Goal: Task Accomplishment & Management: Complete application form

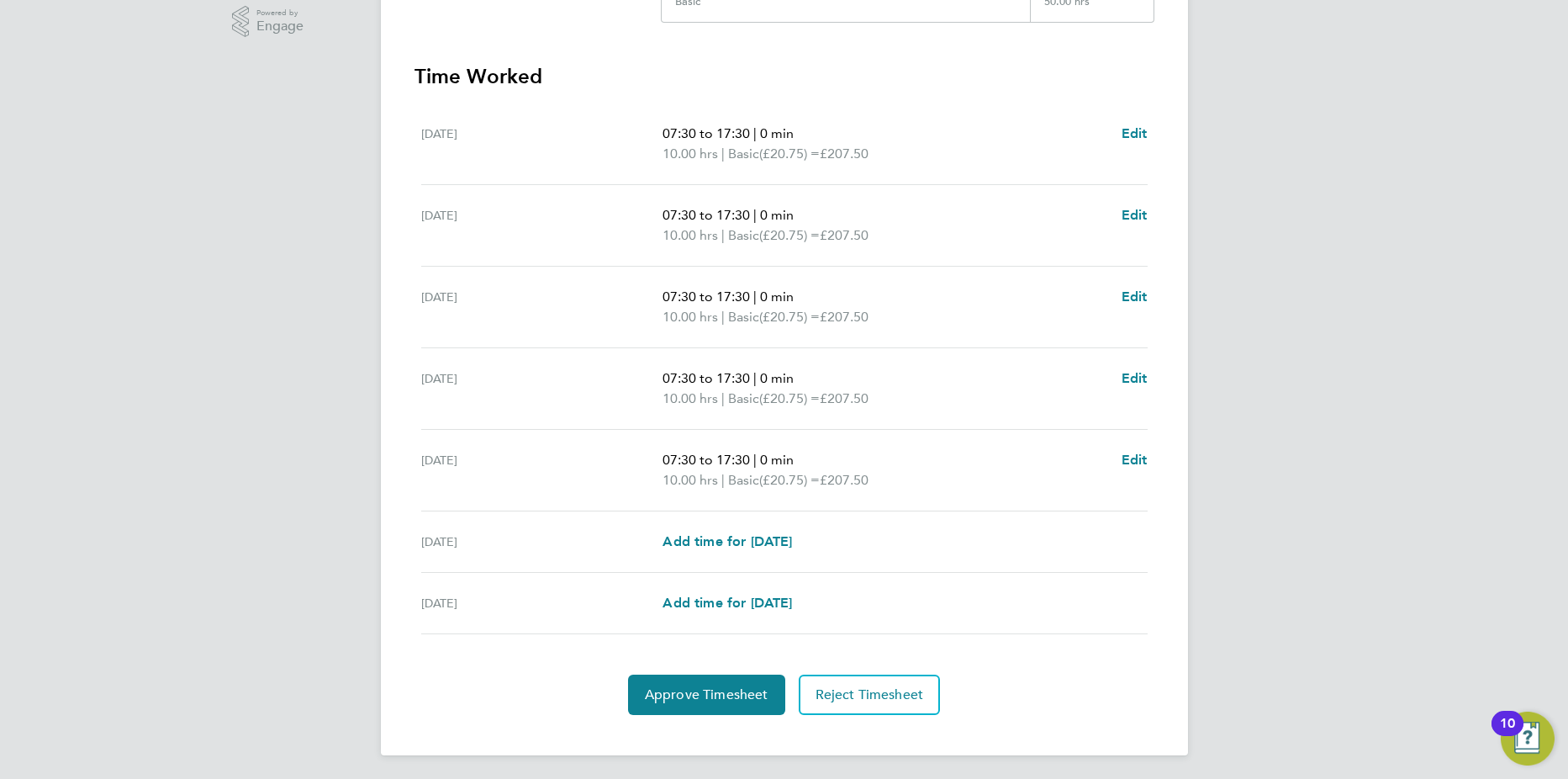
scroll to position [436, 0]
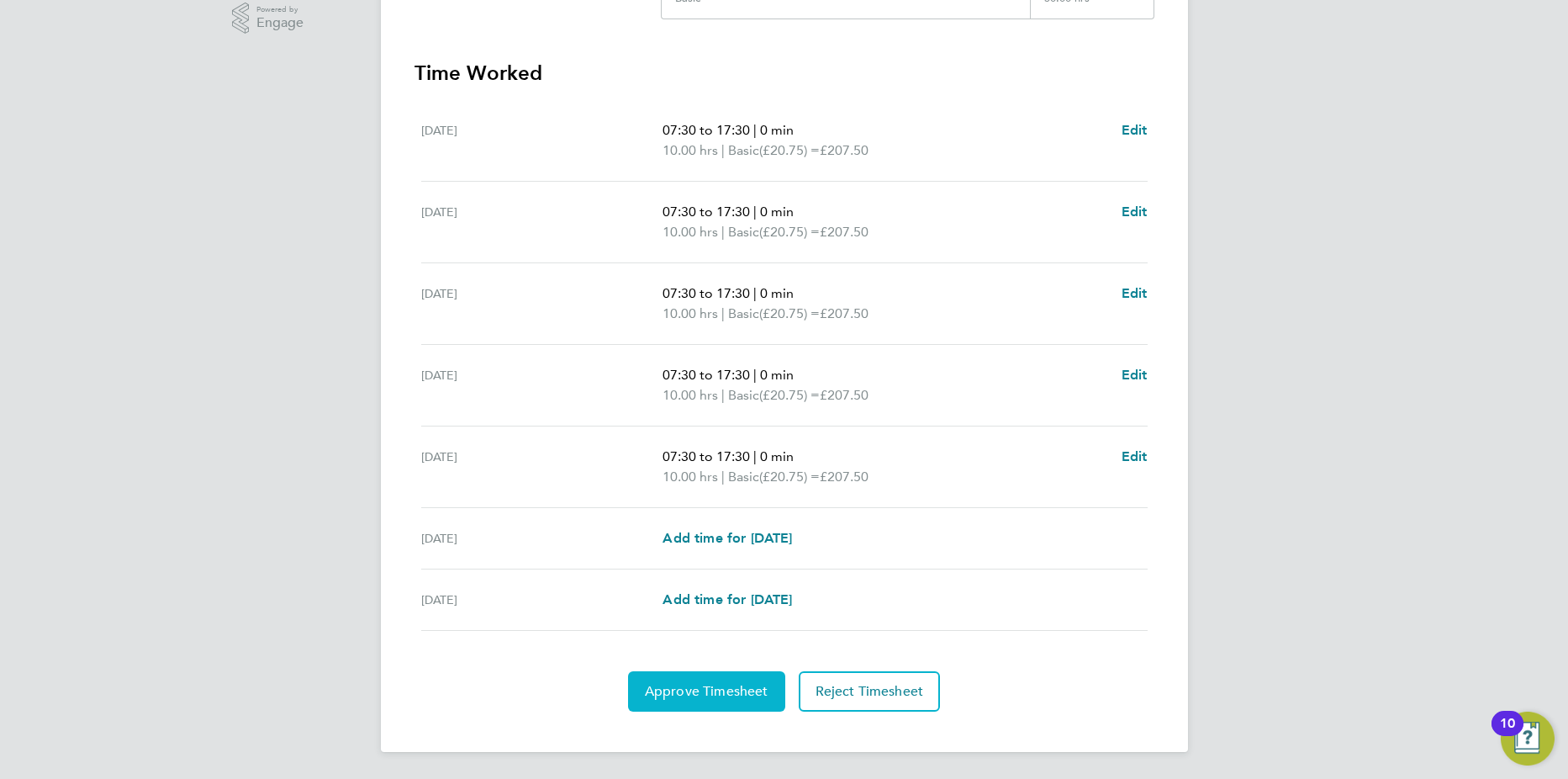
click at [700, 691] on span "Approve Timesheet" at bounding box center [707, 691] width 124 height 17
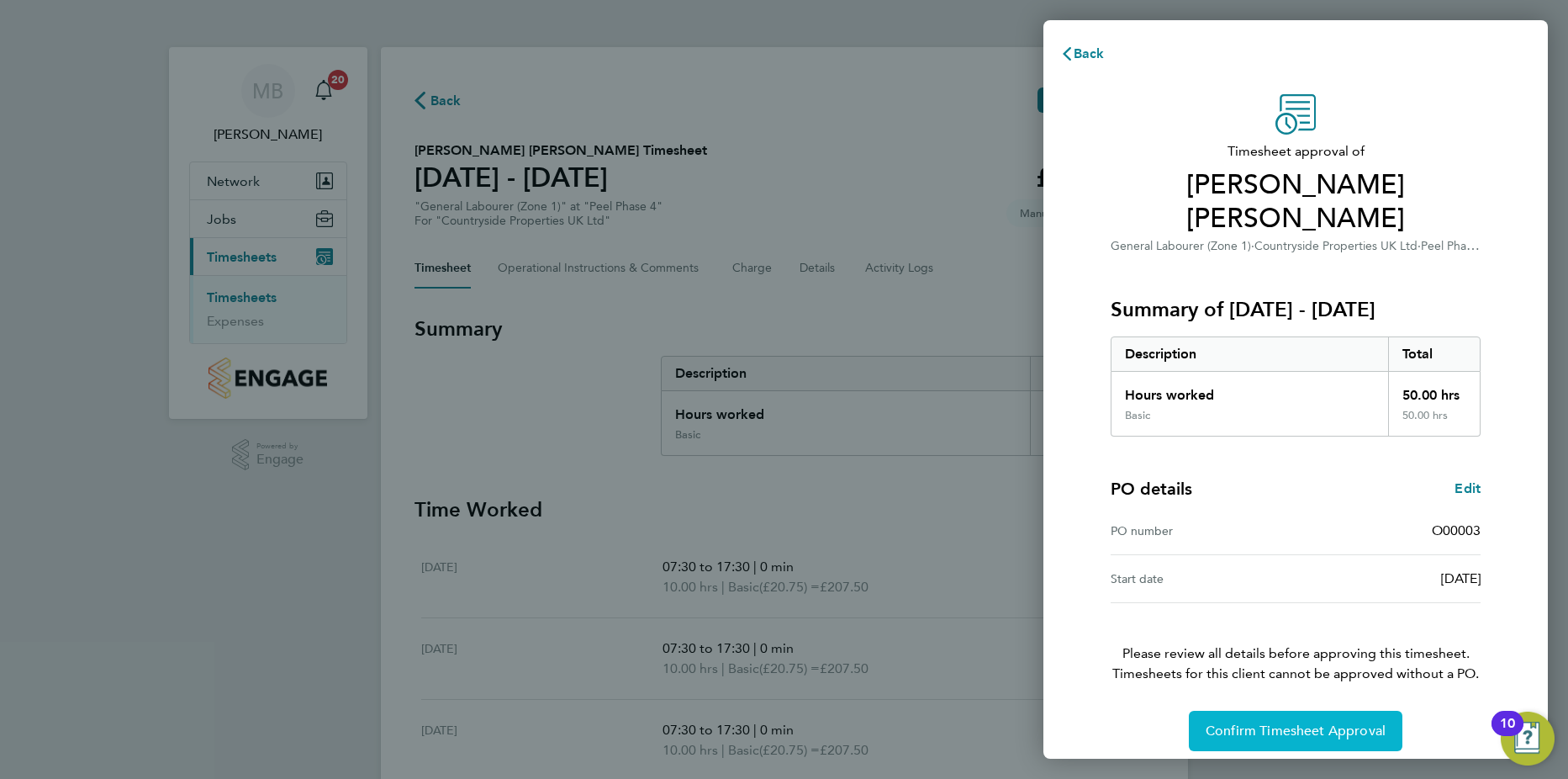
click at [1285, 722] on span "Confirm Timesheet Approval" at bounding box center [1296, 730] width 180 height 17
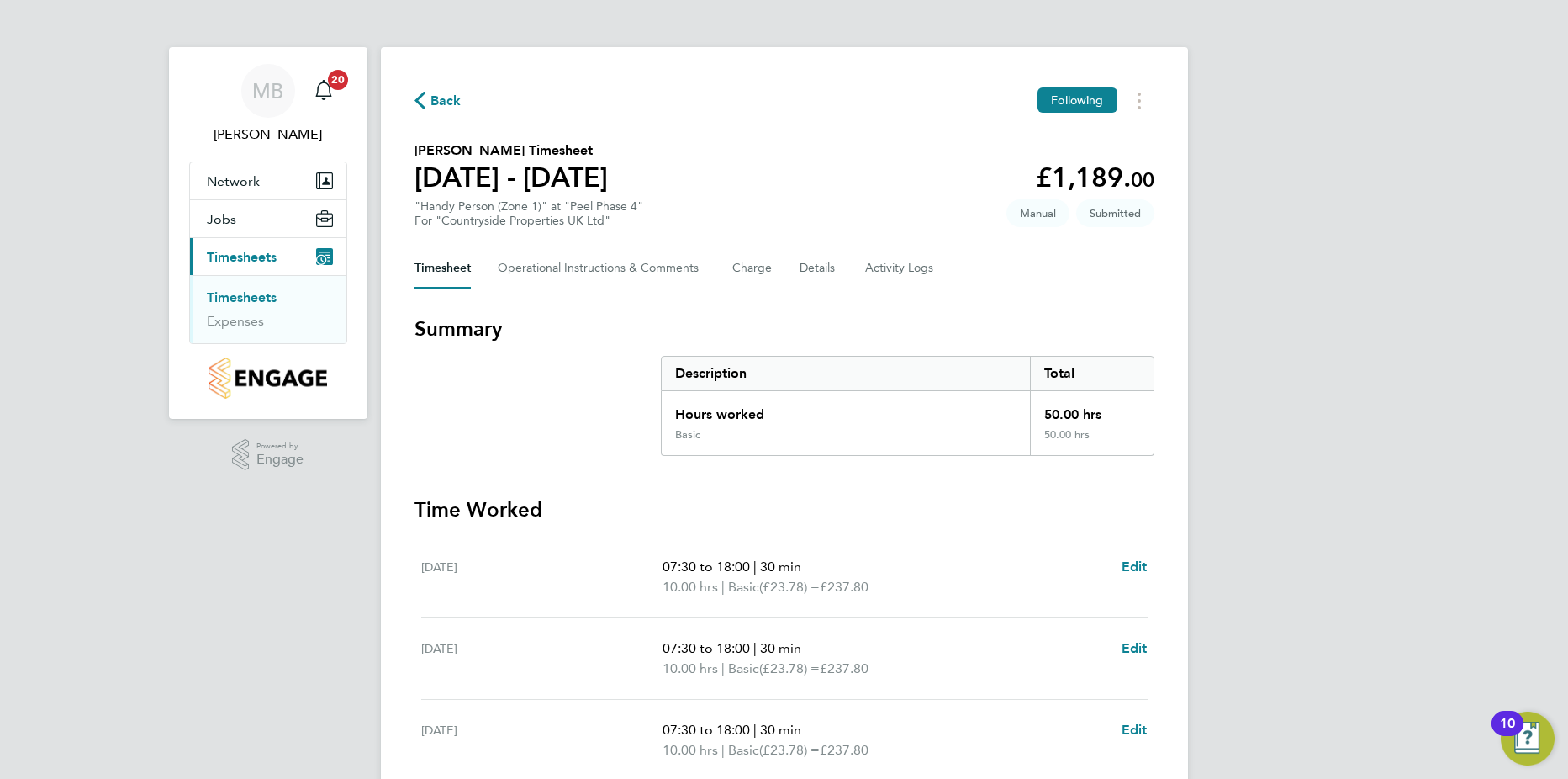
scroll to position [436, 0]
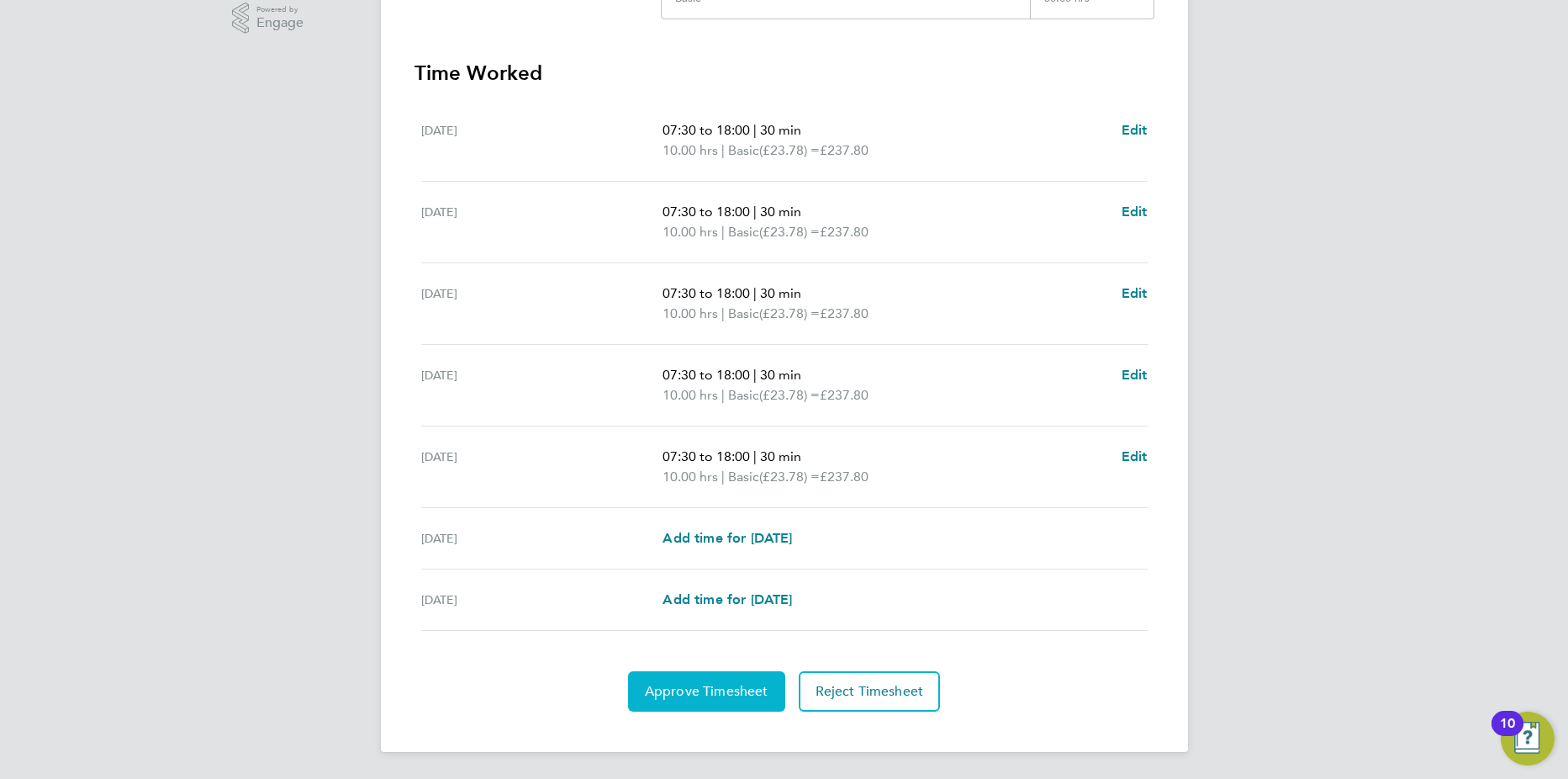
click at [726, 688] on span "Approve Timesheet" at bounding box center [707, 691] width 124 height 17
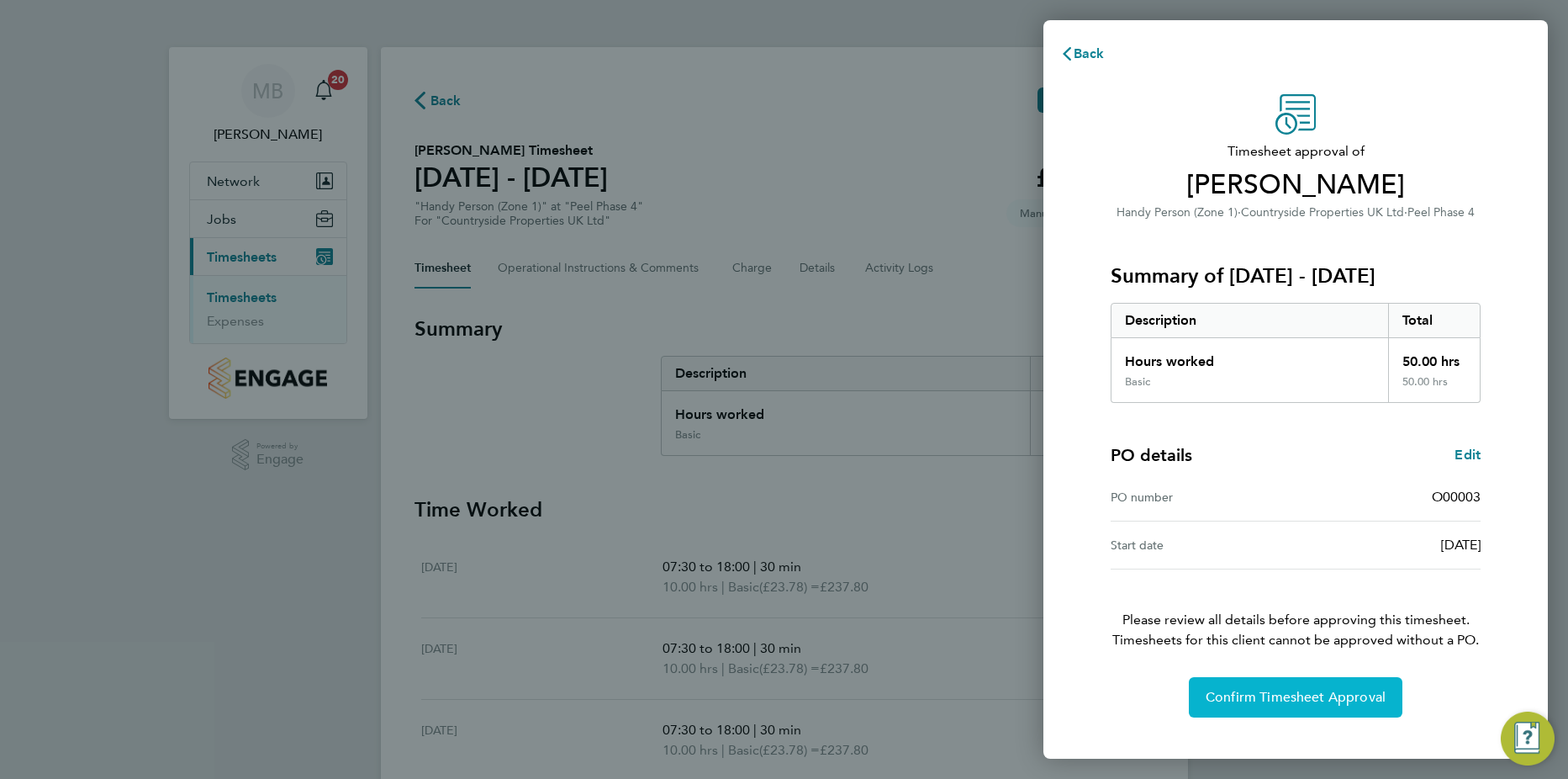
click at [1279, 704] on button "Confirm Timesheet Approval" at bounding box center [1295, 697] width 214 height 40
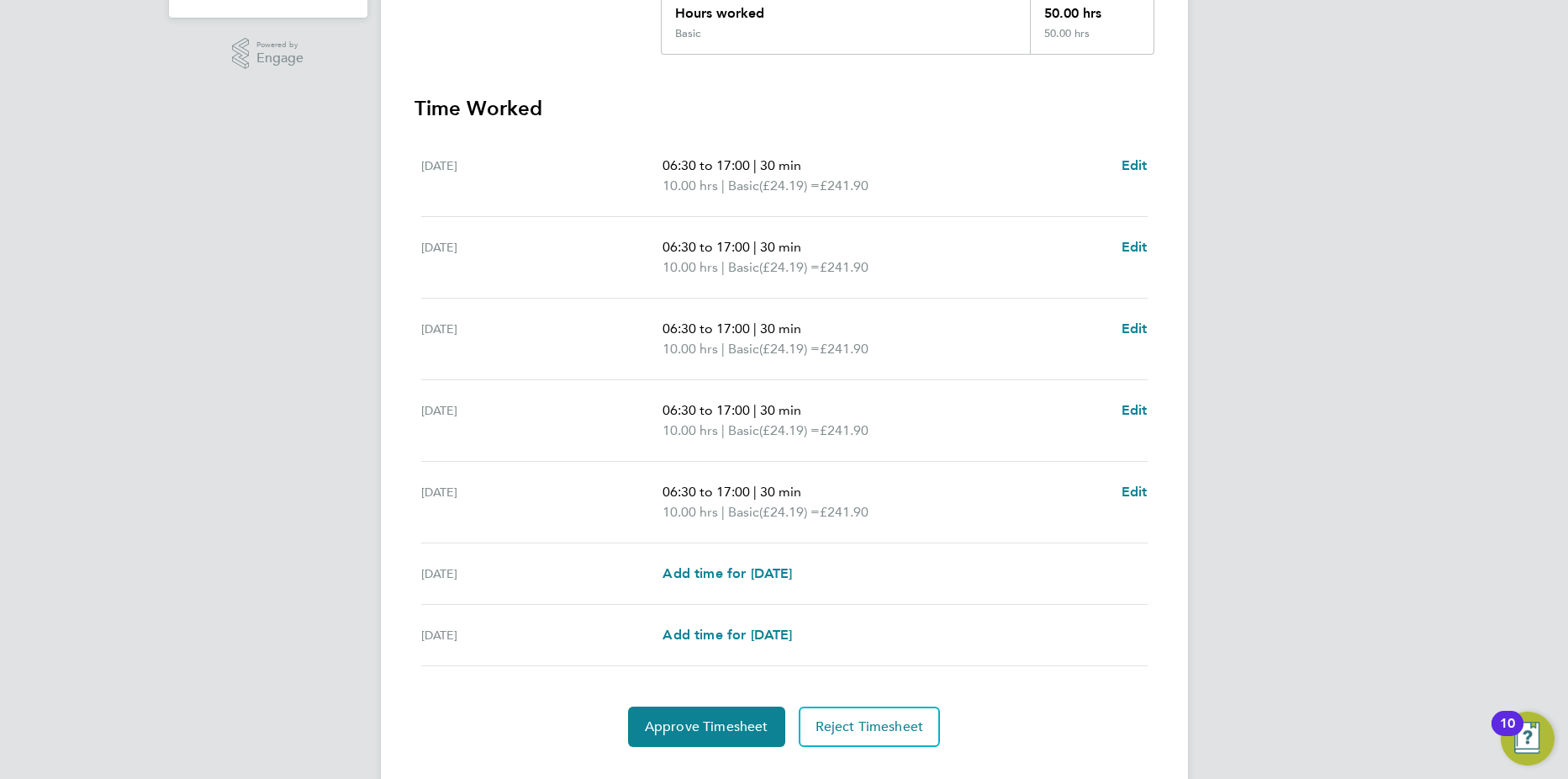
scroll to position [436, 0]
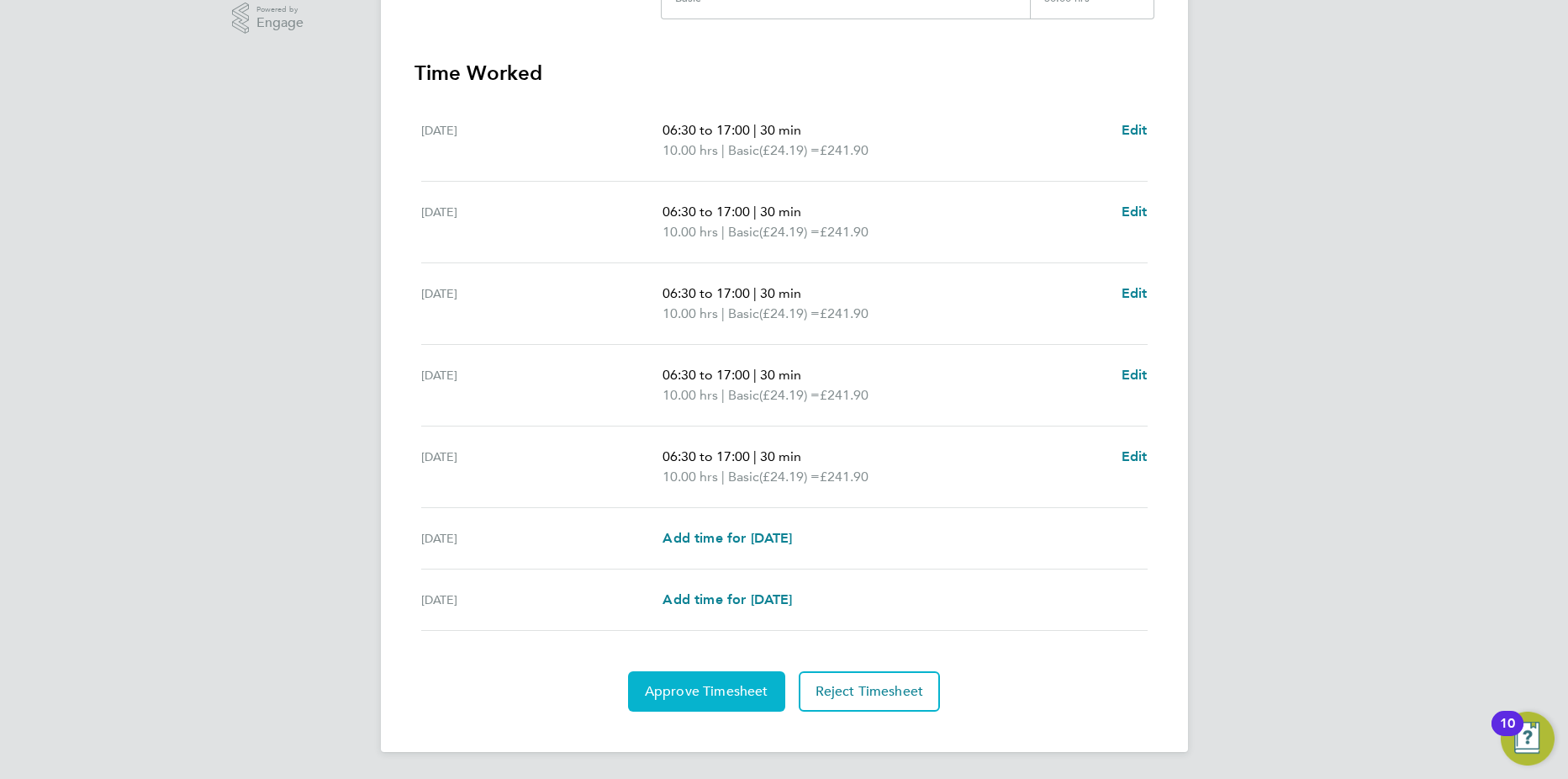
drag, startPoint x: 708, startPoint y: 687, endPoint x: 795, endPoint y: 670, distance: 88.6
click at [711, 687] on span "Approve Timesheet" at bounding box center [707, 691] width 124 height 17
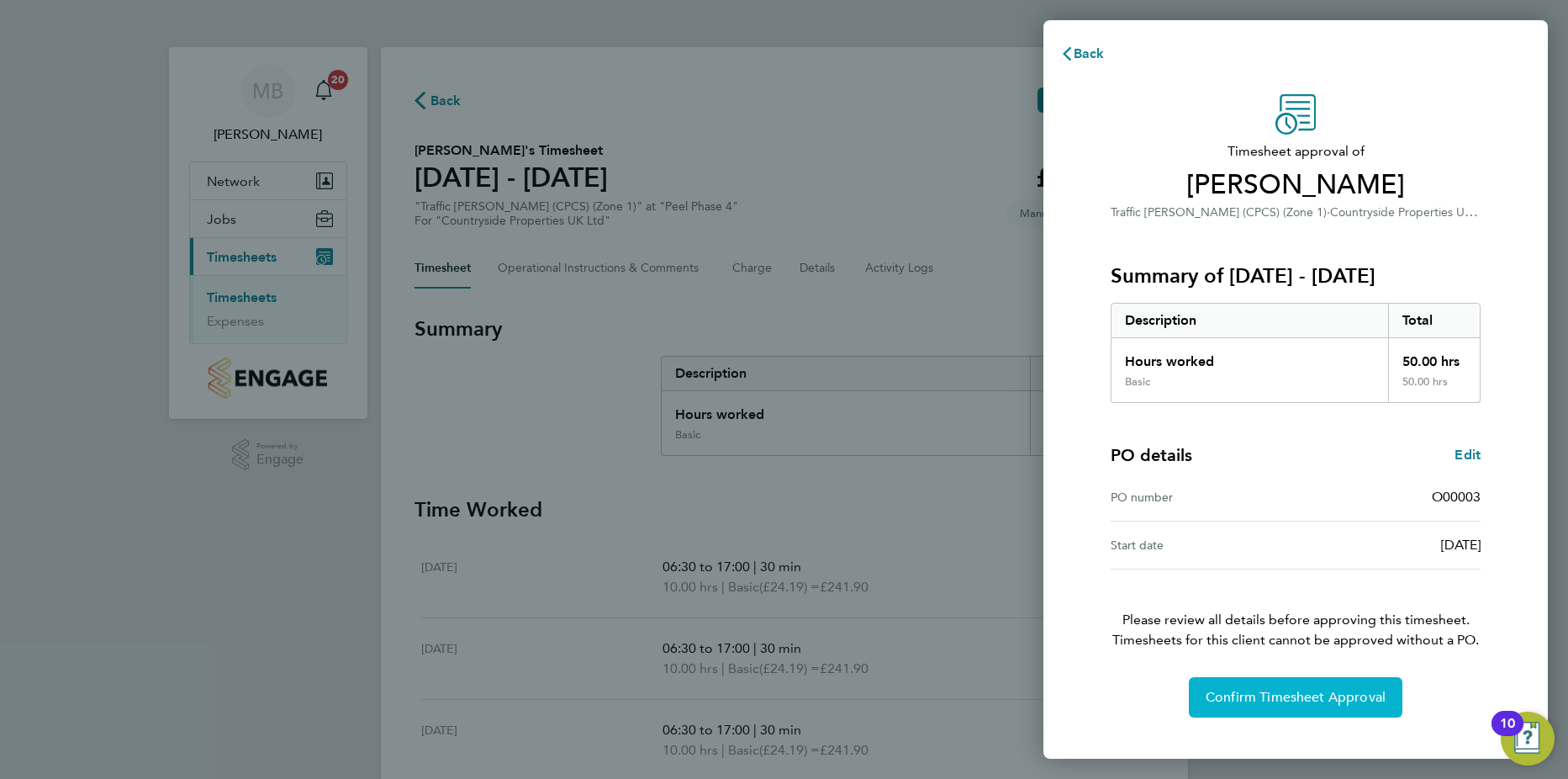
drag, startPoint x: 1279, startPoint y: 688, endPoint x: 1281, endPoint y: 655, distance: 33.1
click at [1278, 670] on div "Timesheet approval of Daniel Nicolae Alexandroaia Traffic Marshall (CPCS) (Zone…" at bounding box center [1296, 406] width 411 height 623
click at [1336, 705] on span "Confirm Timesheet Approval" at bounding box center [1296, 697] width 180 height 17
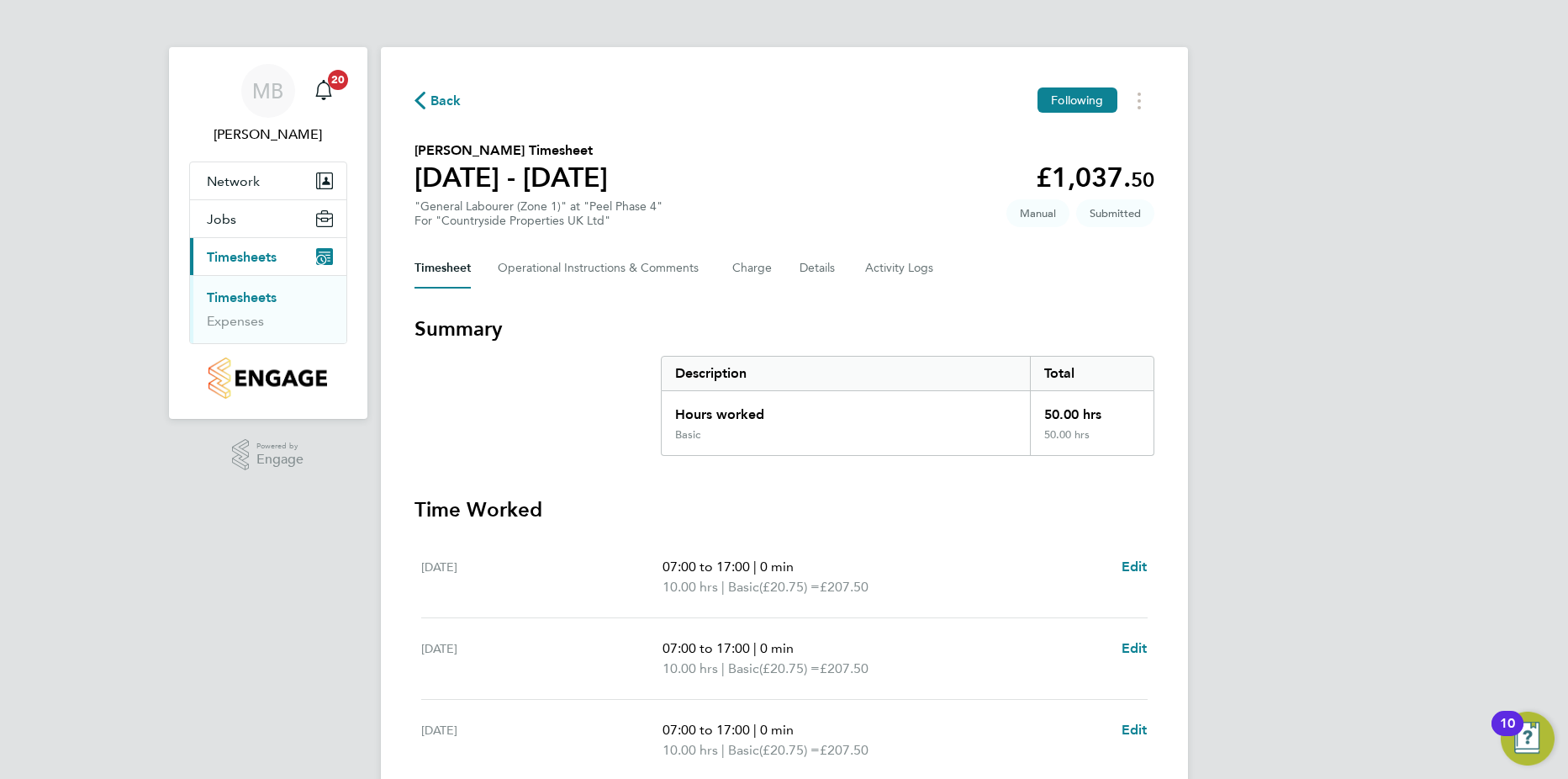
scroll to position [436, 0]
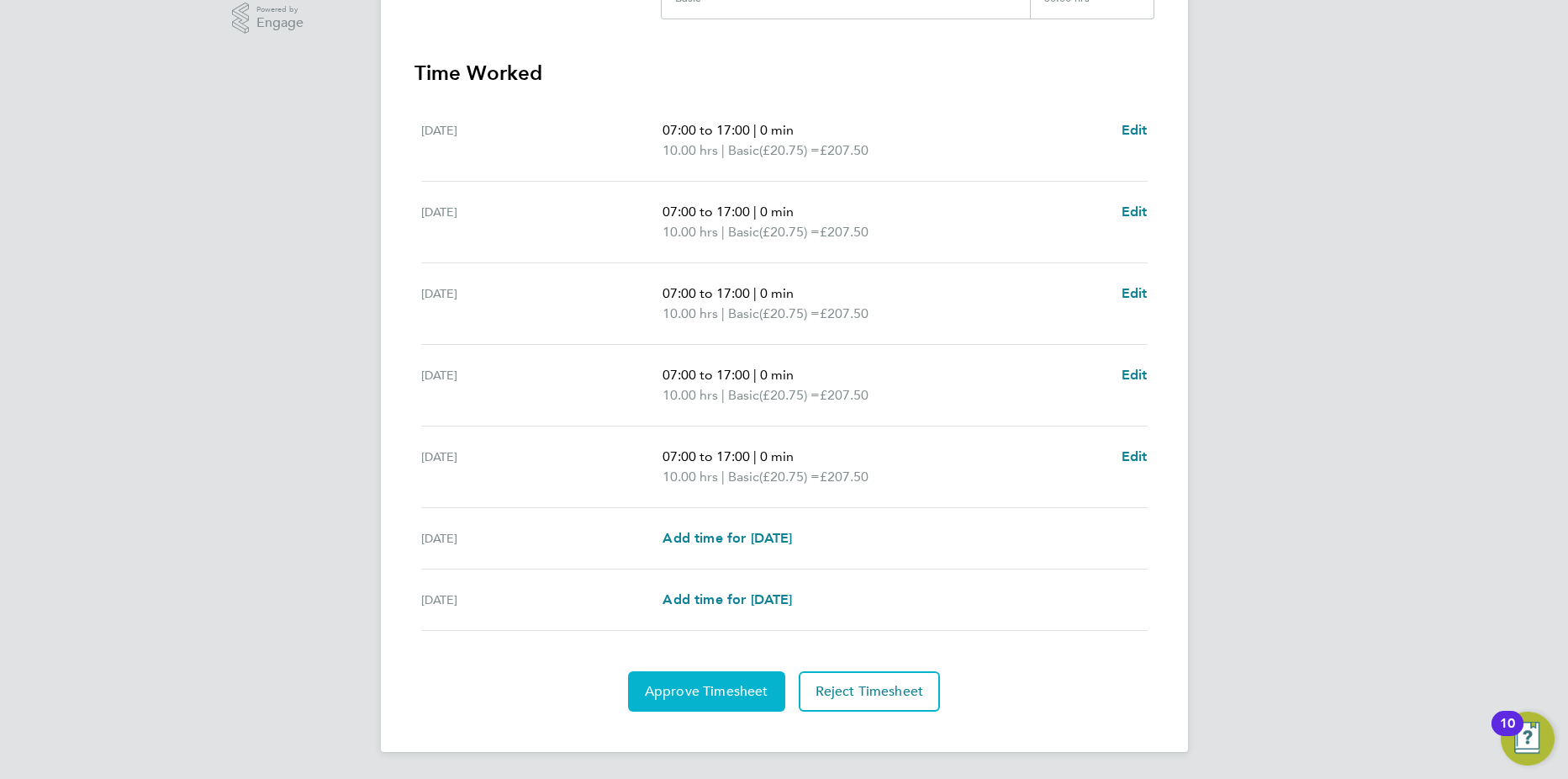
click at [702, 694] on span "Approve Timesheet" at bounding box center [707, 691] width 124 height 17
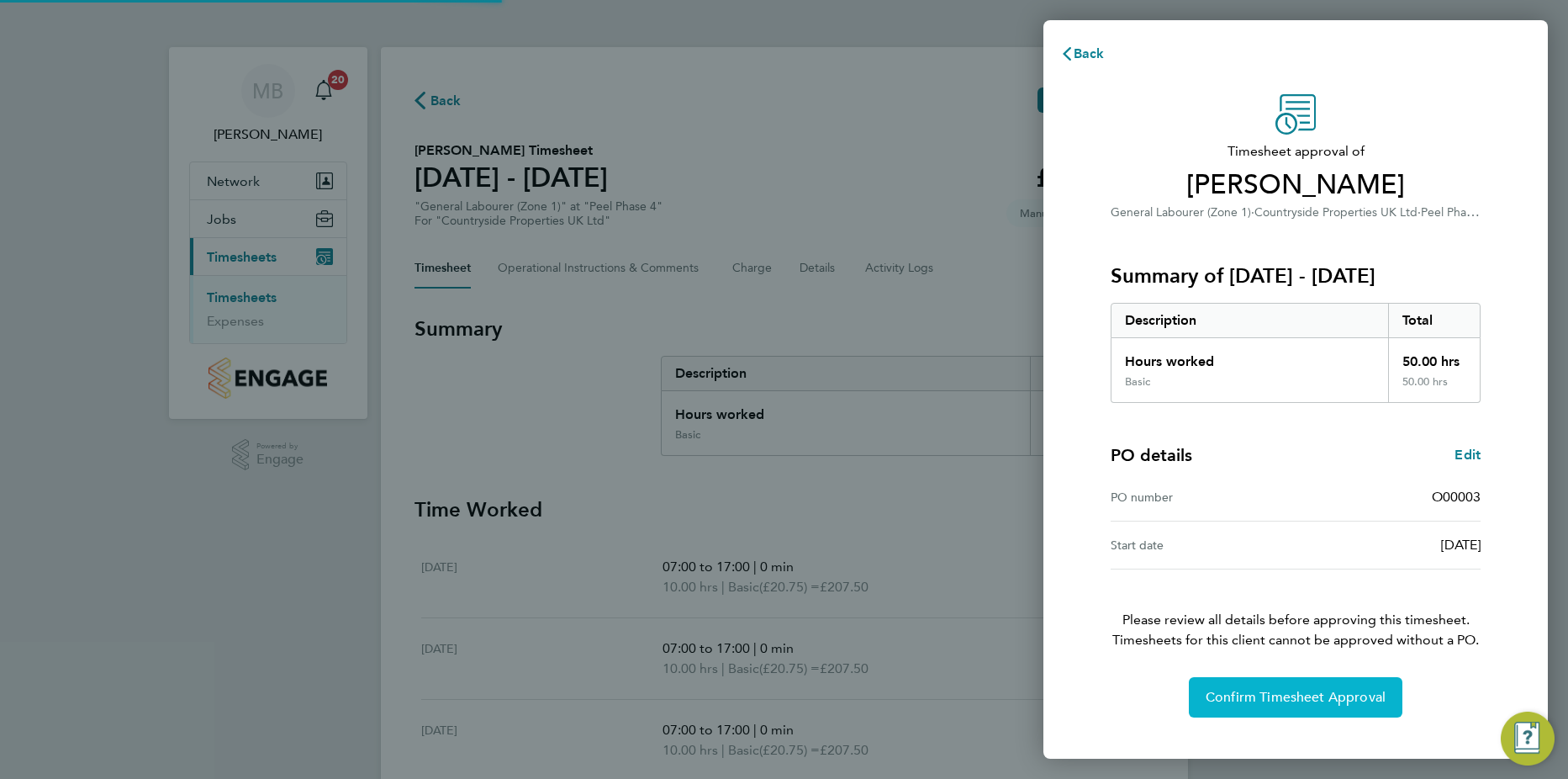
click at [1287, 692] on span "Confirm Timesheet Approval" at bounding box center [1296, 697] width 180 height 17
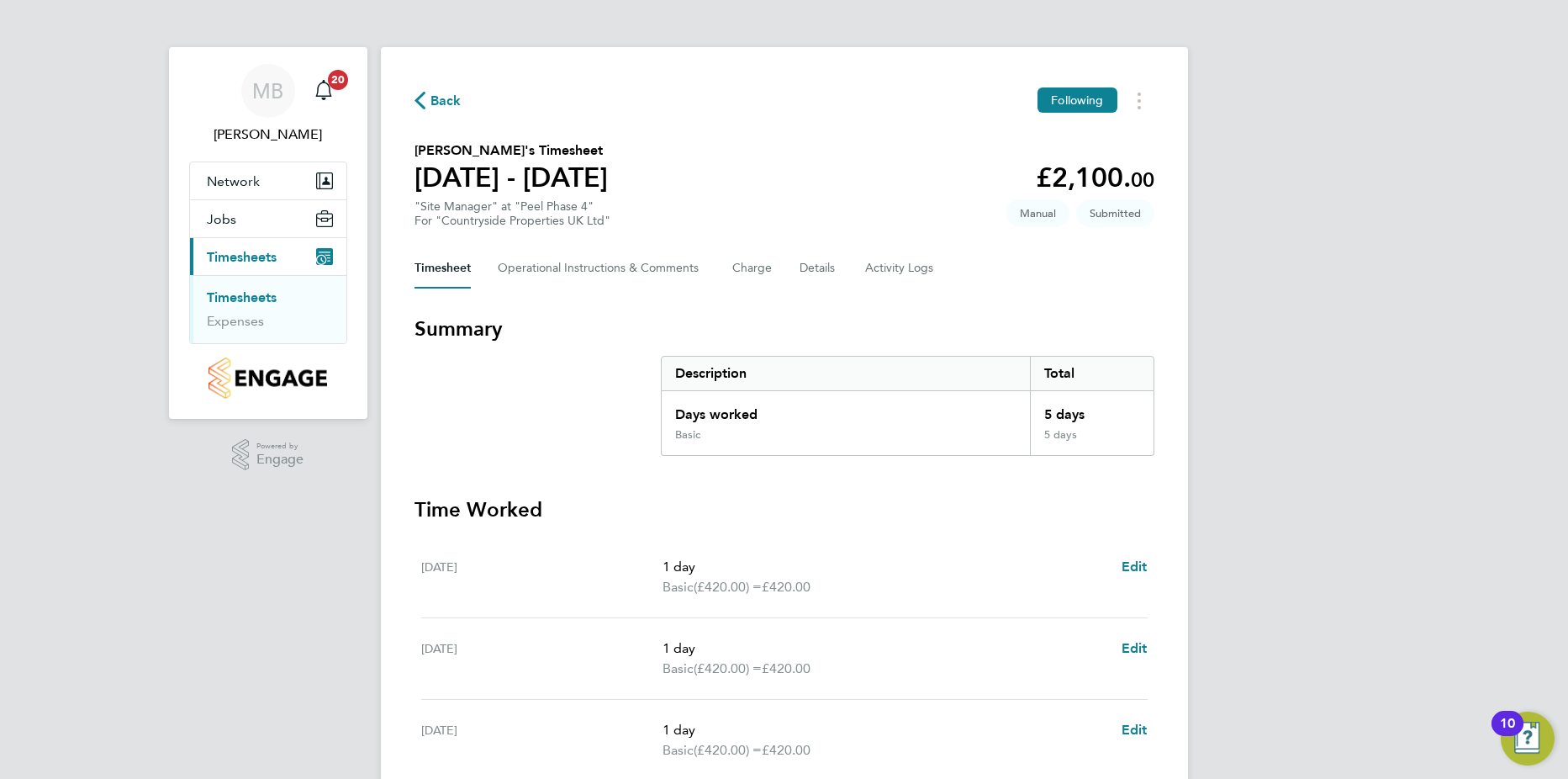
scroll to position [224, 0]
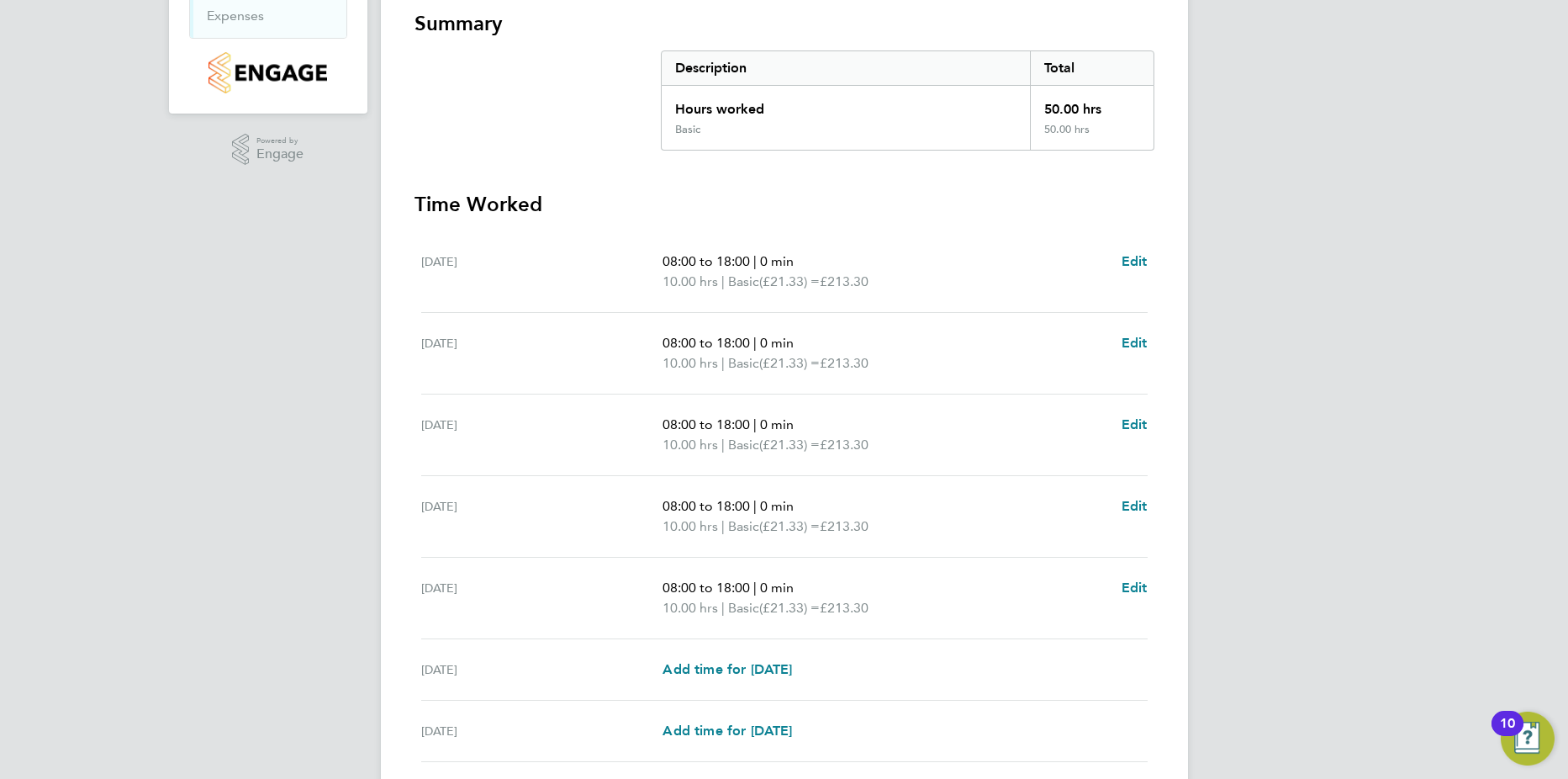
scroll to position [436, 0]
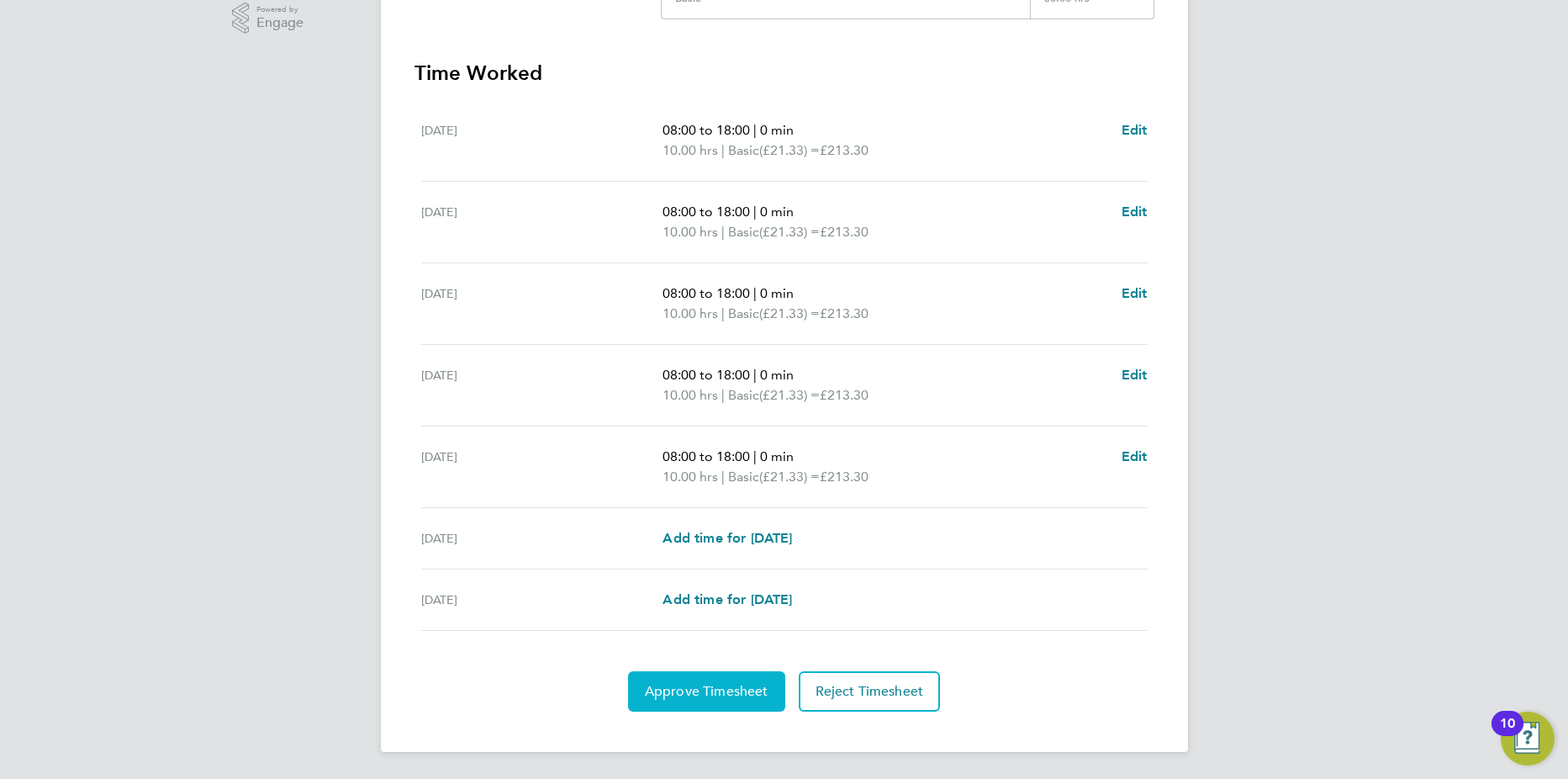
click at [687, 695] on span "Approve Timesheet" at bounding box center [707, 691] width 124 height 17
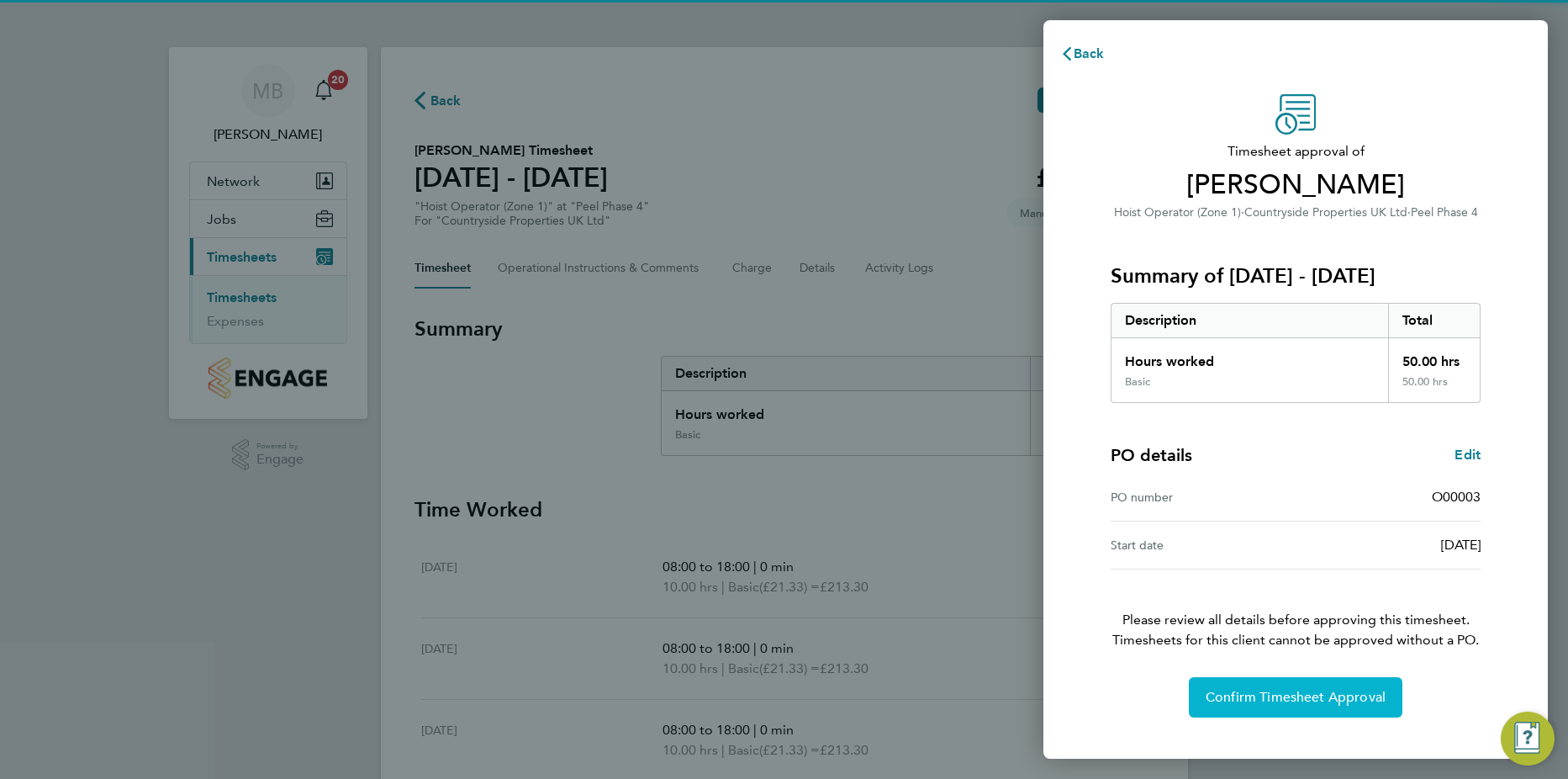
drag, startPoint x: 1277, startPoint y: 701, endPoint x: 1314, endPoint y: 675, distance: 45.2
click at [1277, 698] on span "Confirm Timesheet Approval" at bounding box center [1296, 697] width 180 height 17
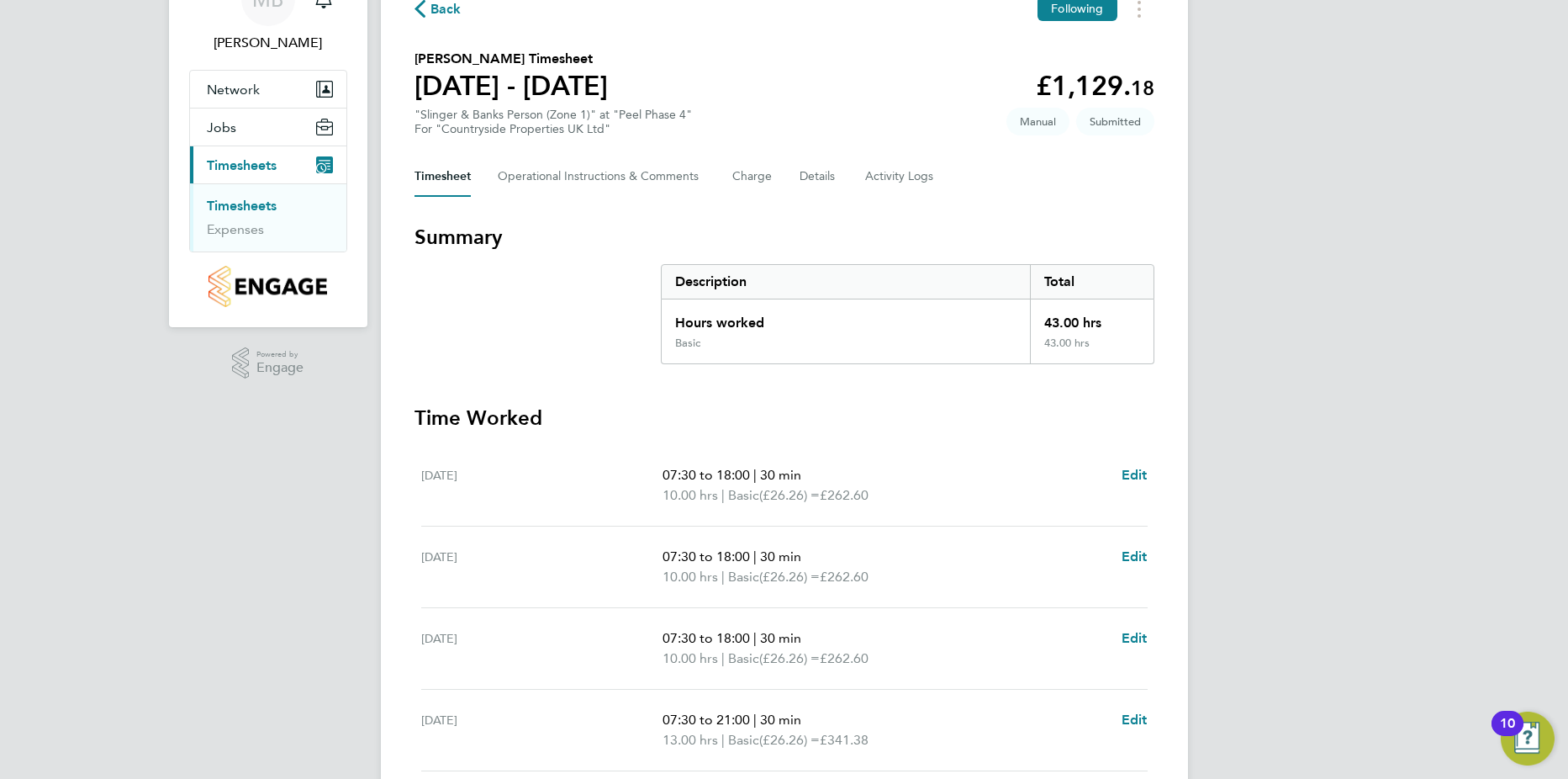
scroll to position [416, 0]
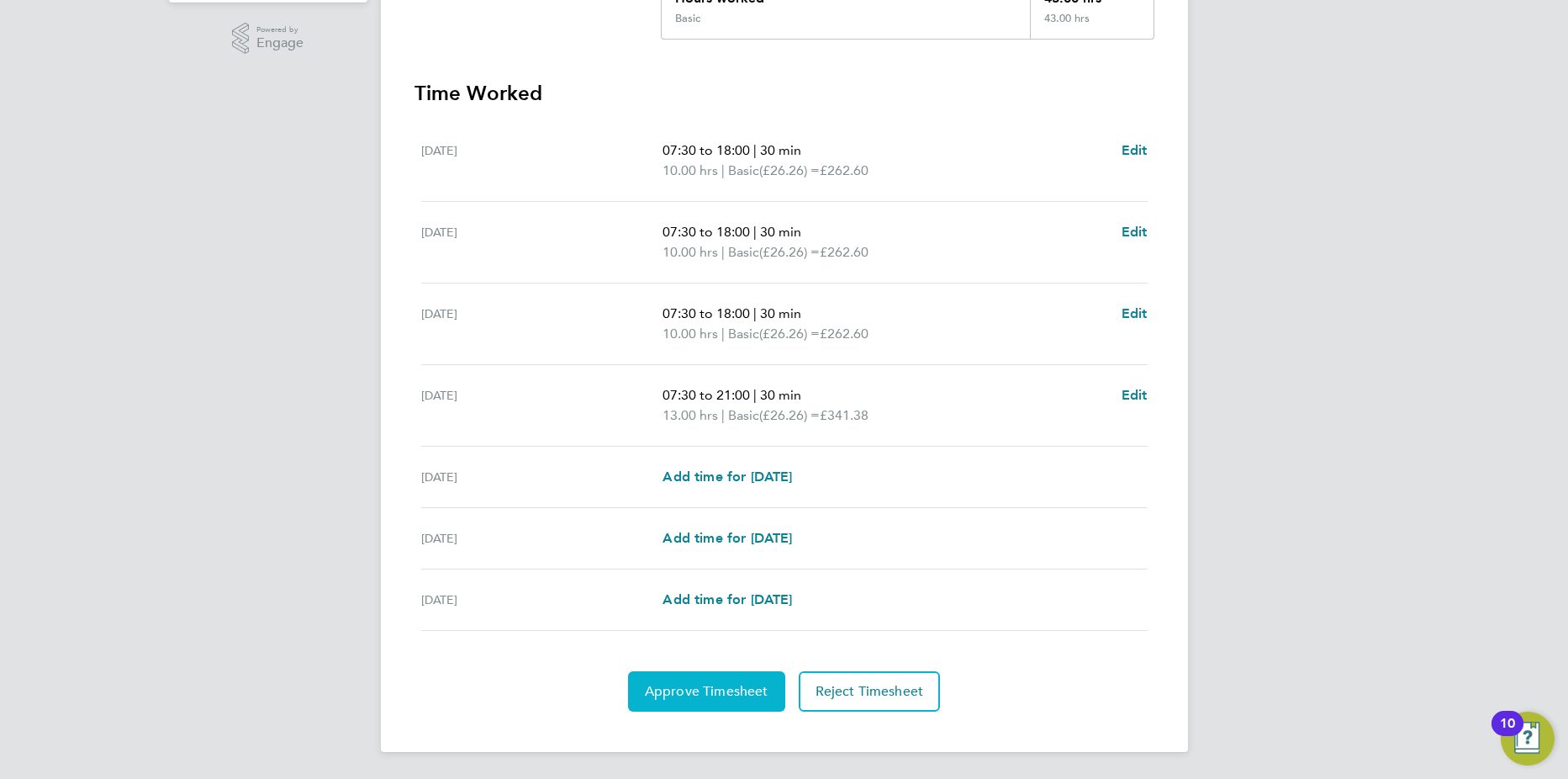
drag, startPoint x: 702, startPoint y: 688, endPoint x: 725, endPoint y: 673, distance: 27.5
click at [702, 686] on span "Approve Timesheet" at bounding box center [707, 691] width 124 height 17
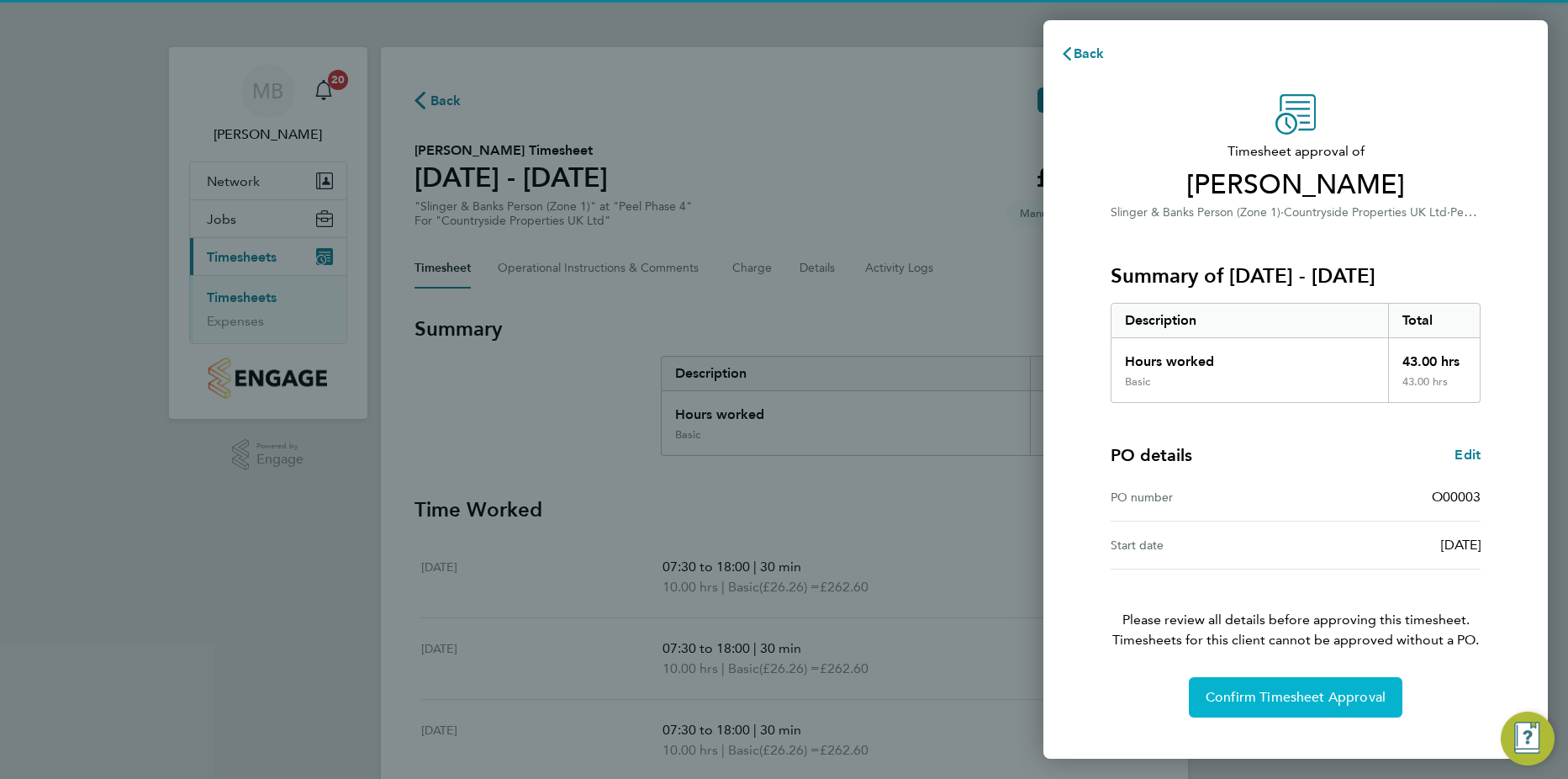
drag, startPoint x: 1303, startPoint y: 701, endPoint x: 1464, endPoint y: 652, distance: 168.3
click at [1302, 698] on span "Confirm Timesheet Approval" at bounding box center [1296, 697] width 180 height 17
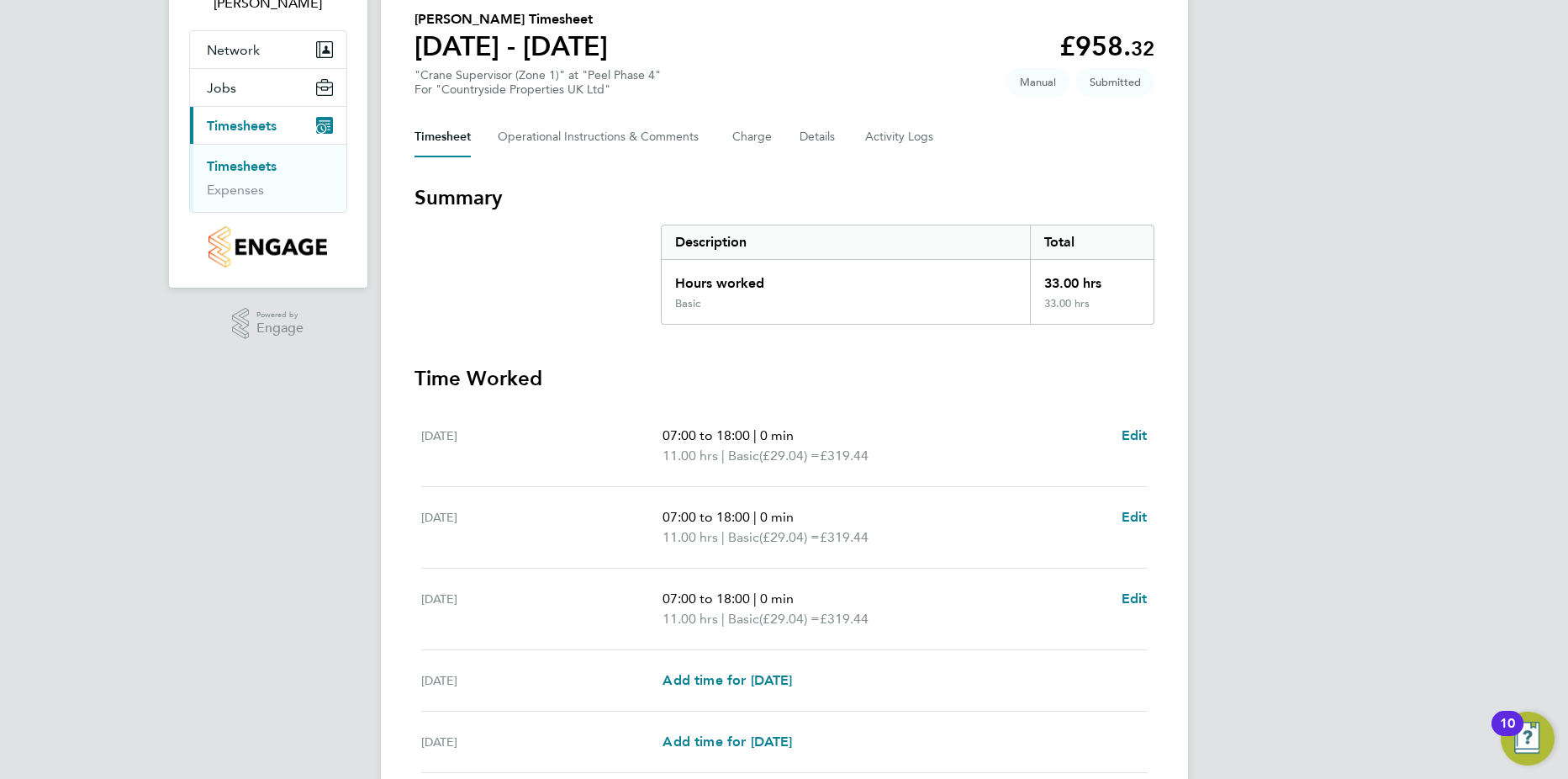
scroll to position [273, 0]
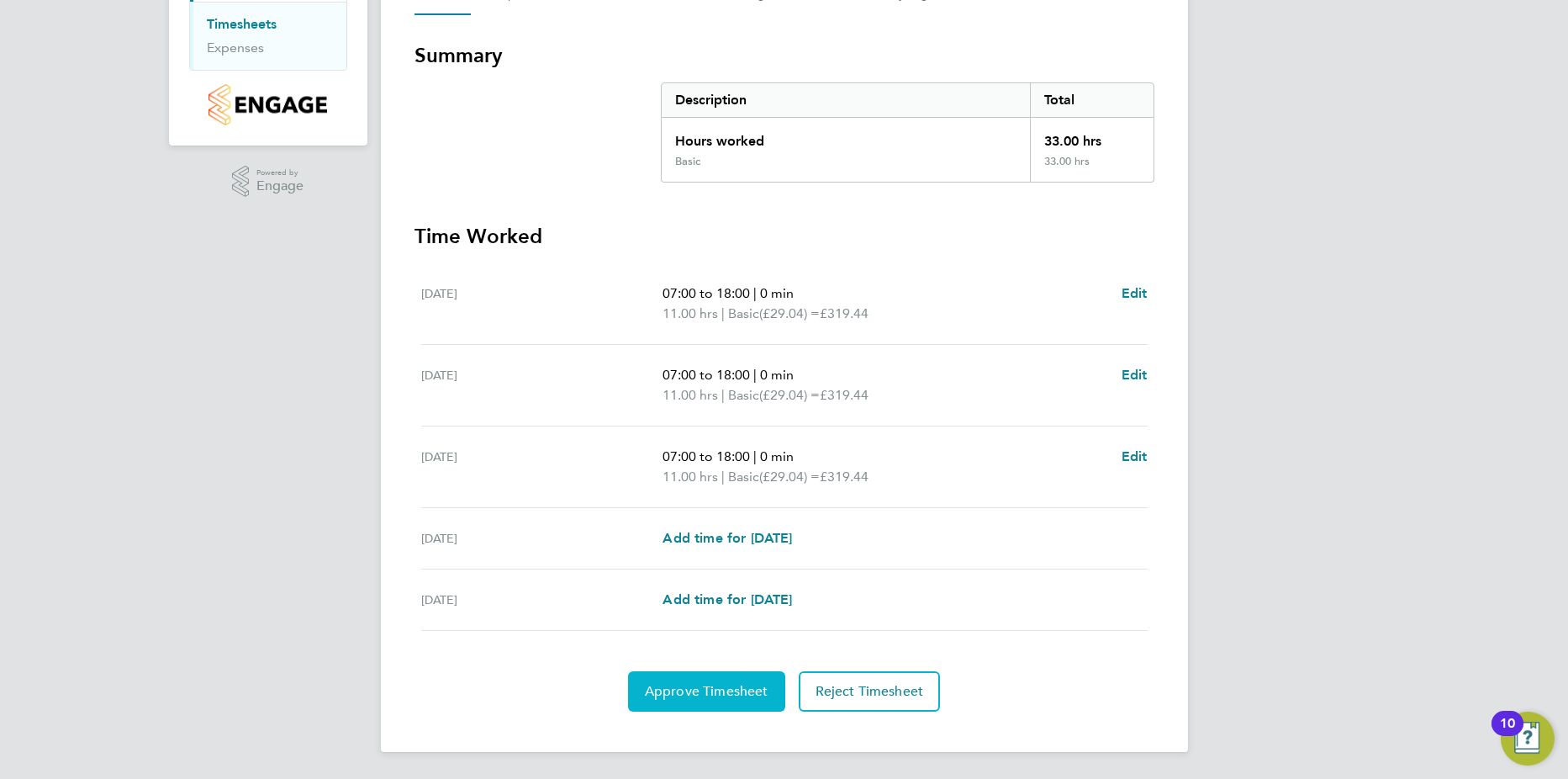
click at [716, 694] on span "Approve Timesheet" at bounding box center [707, 691] width 124 height 17
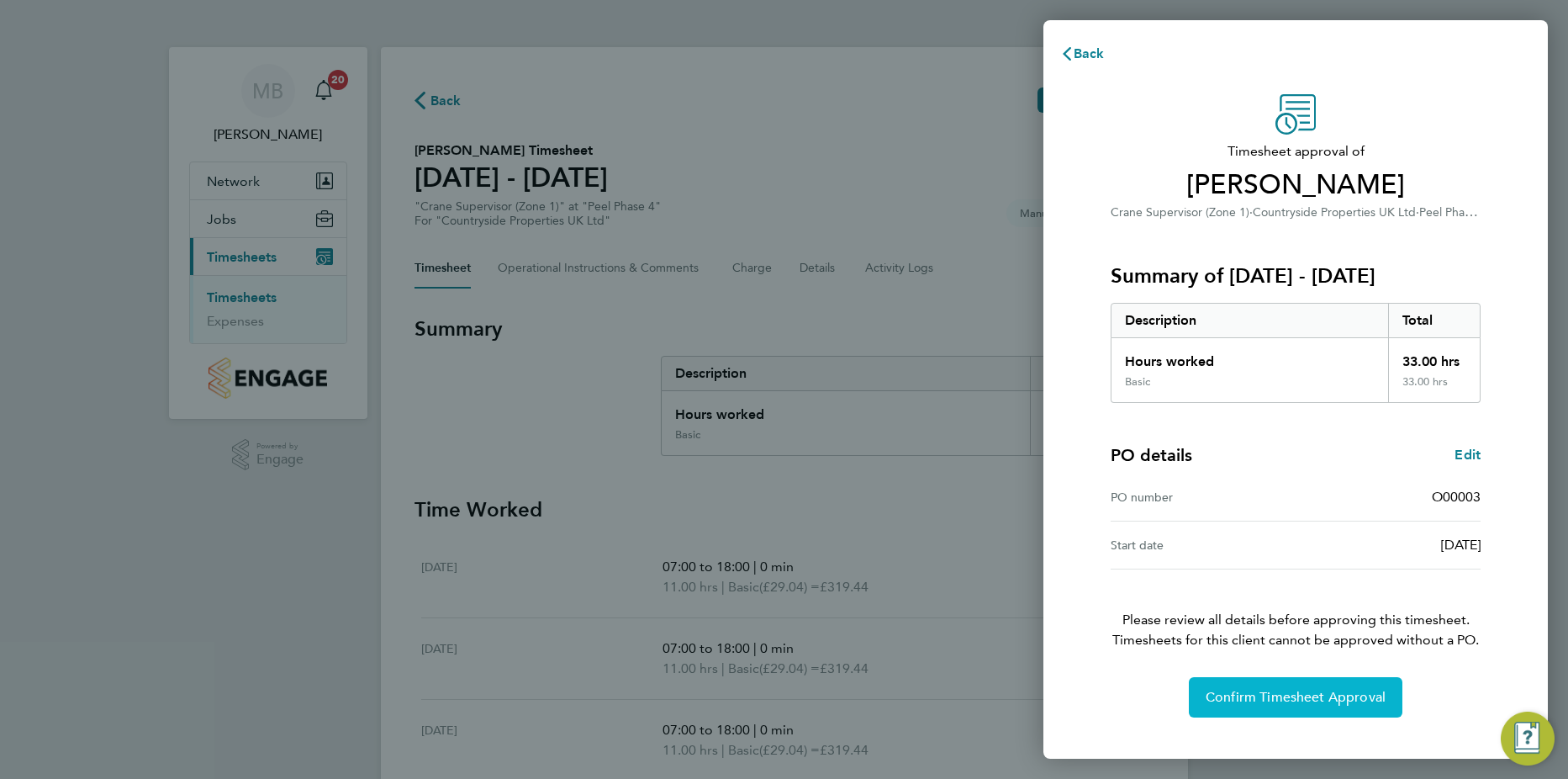
click at [1261, 693] on span "Confirm Timesheet Approval" at bounding box center [1296, 697] width 180 height 17
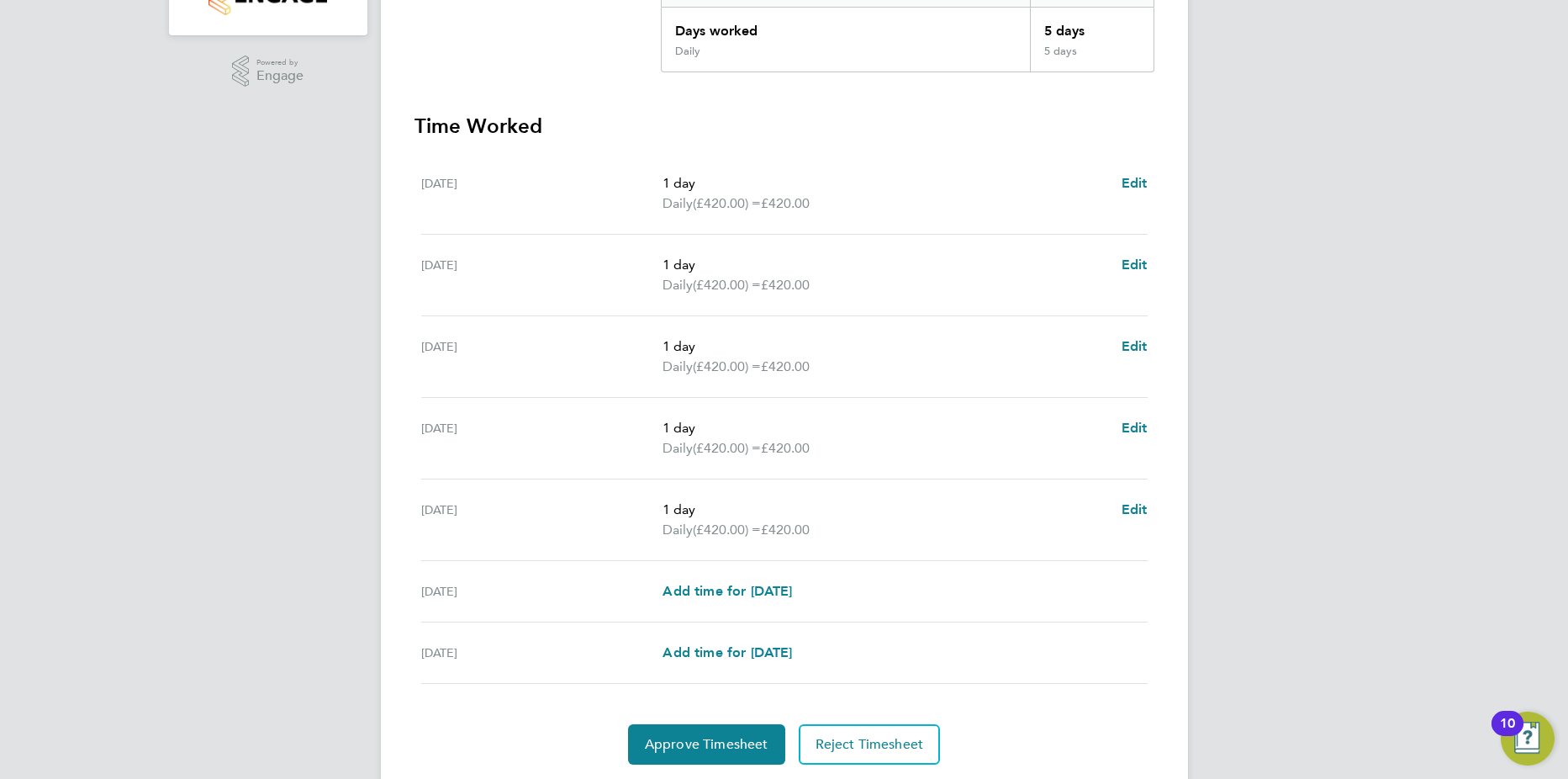
scroll to position [436, 0]
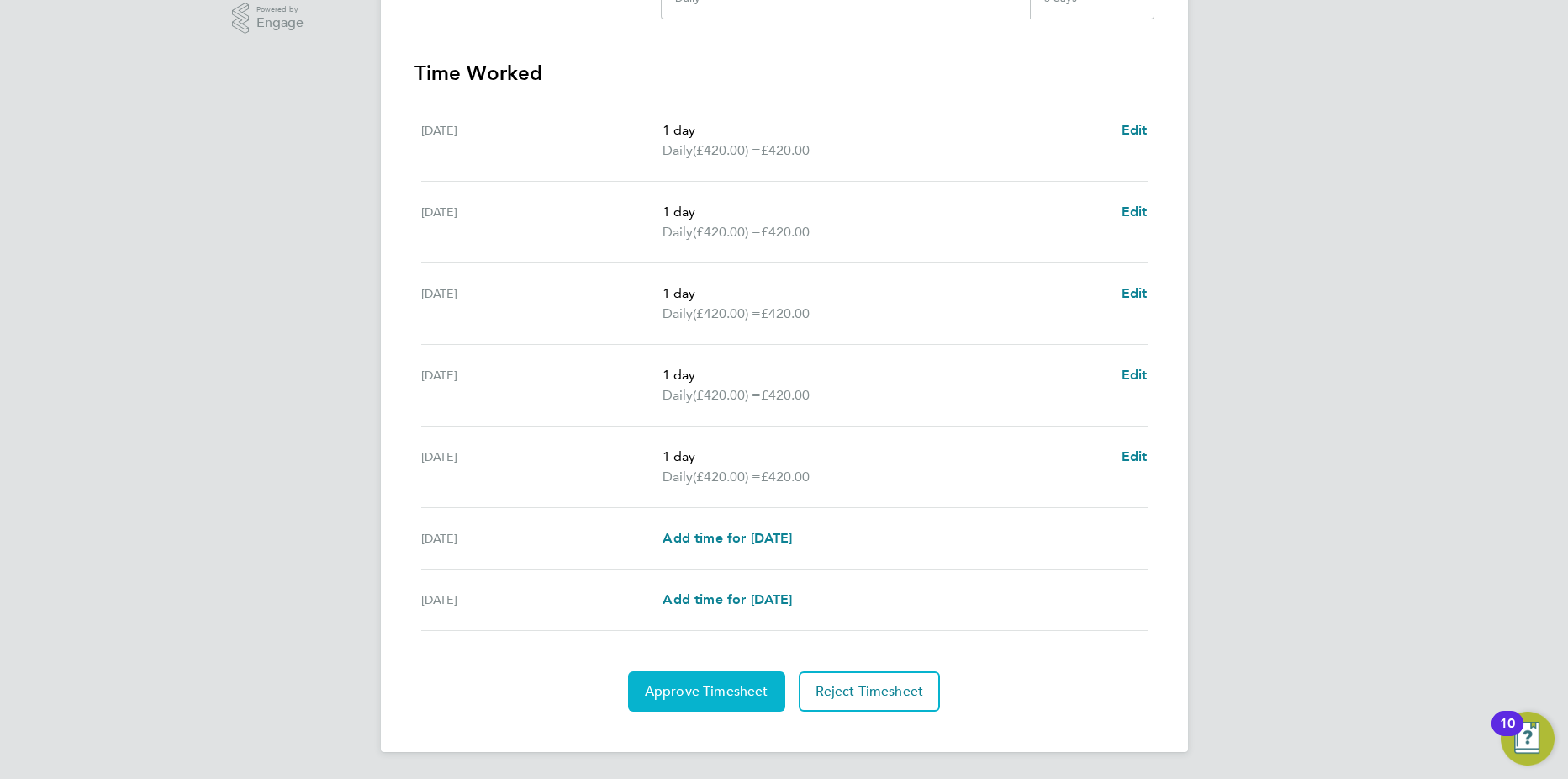
click at [708, 701] on button "Approve Timesheet" at bounding box center [706, 691] width 157 height 40
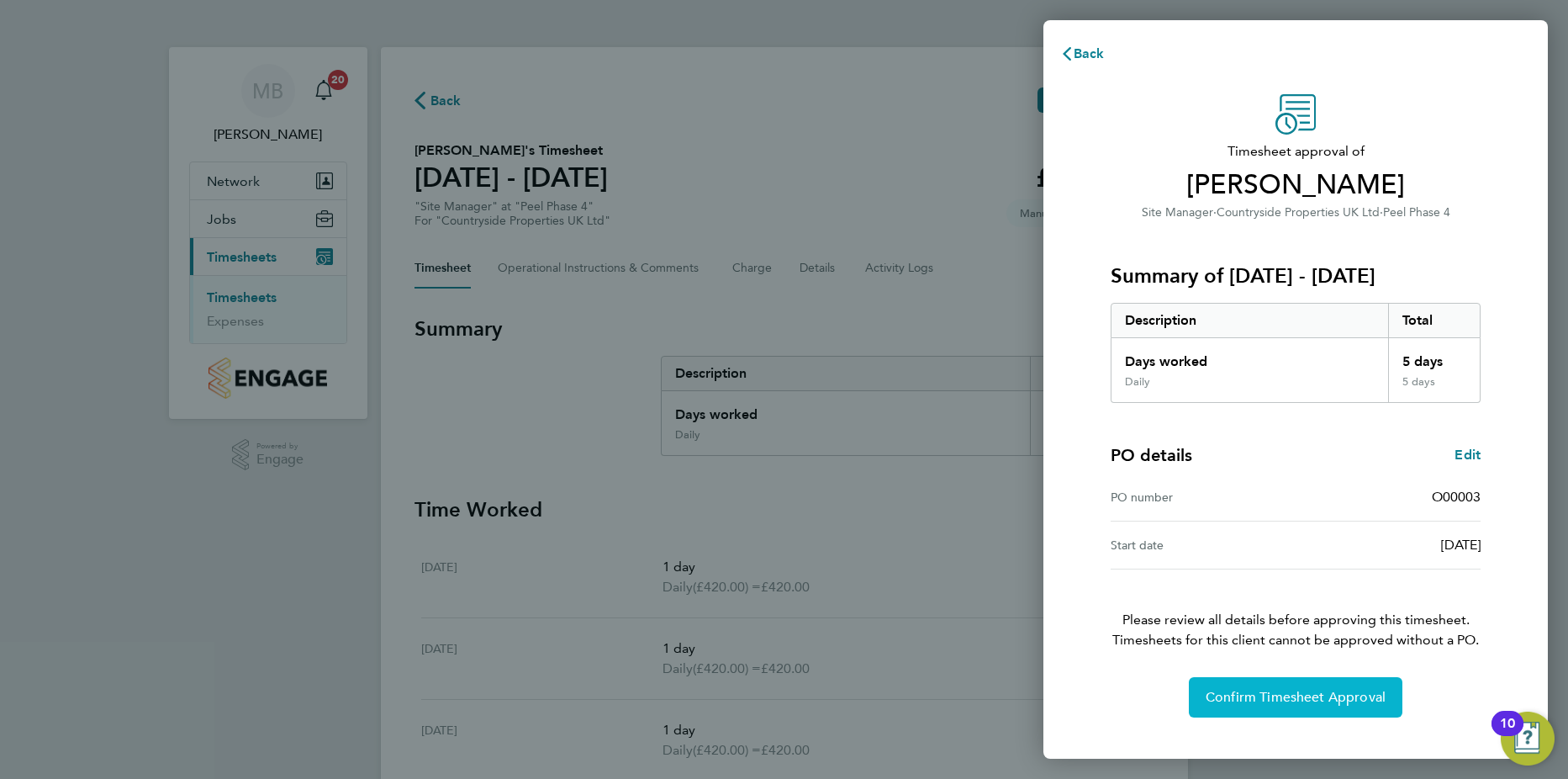
click at [1248, 704] on span "Confirm Timesheet Approval" at bounding box center [1296, 697] width 180 height 17
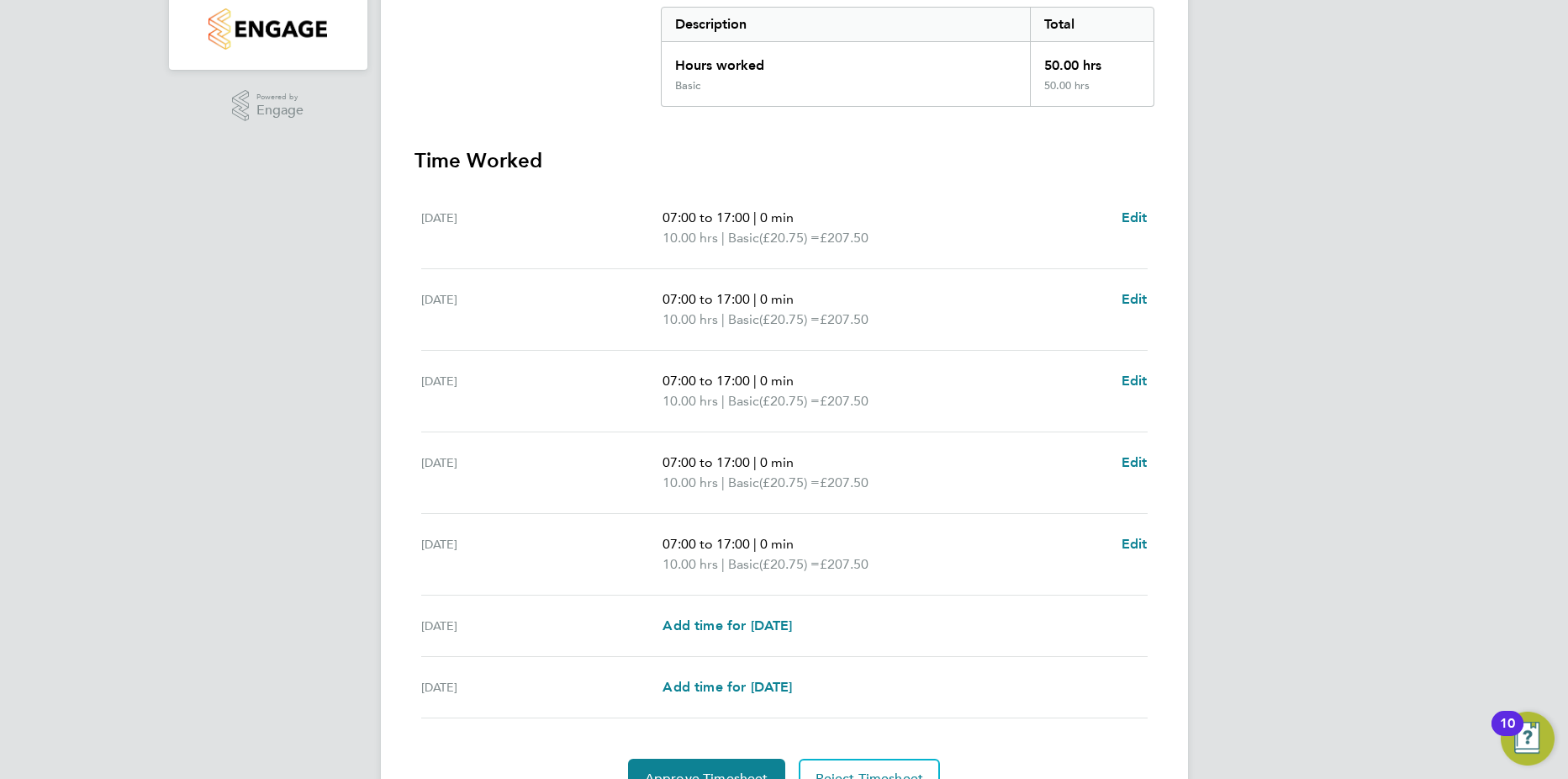
scroll to position [436, 0]
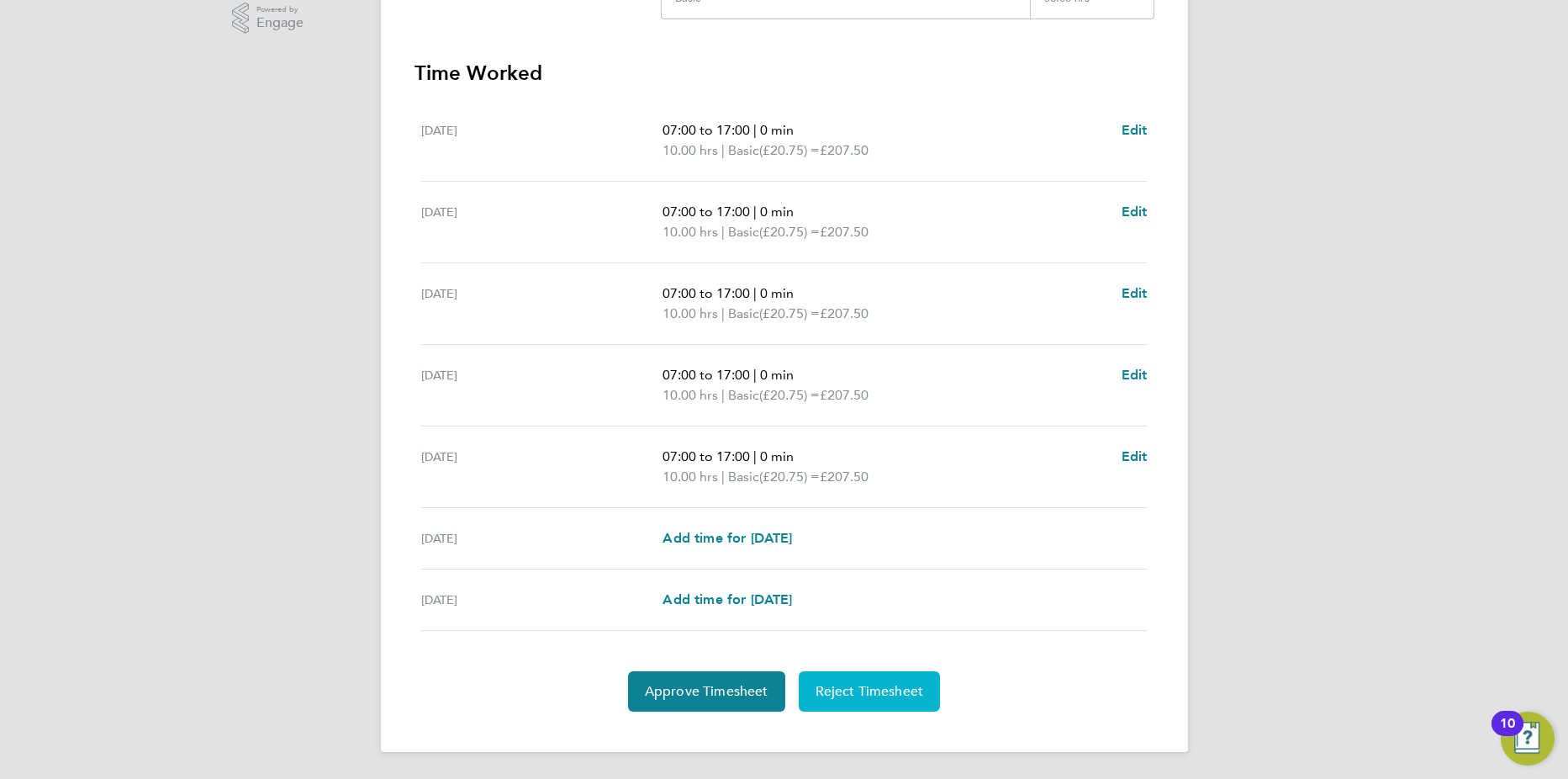
click at [844, 694] on span "Reject Timesheet" at bounding box center [869, 691] width 108 height 17
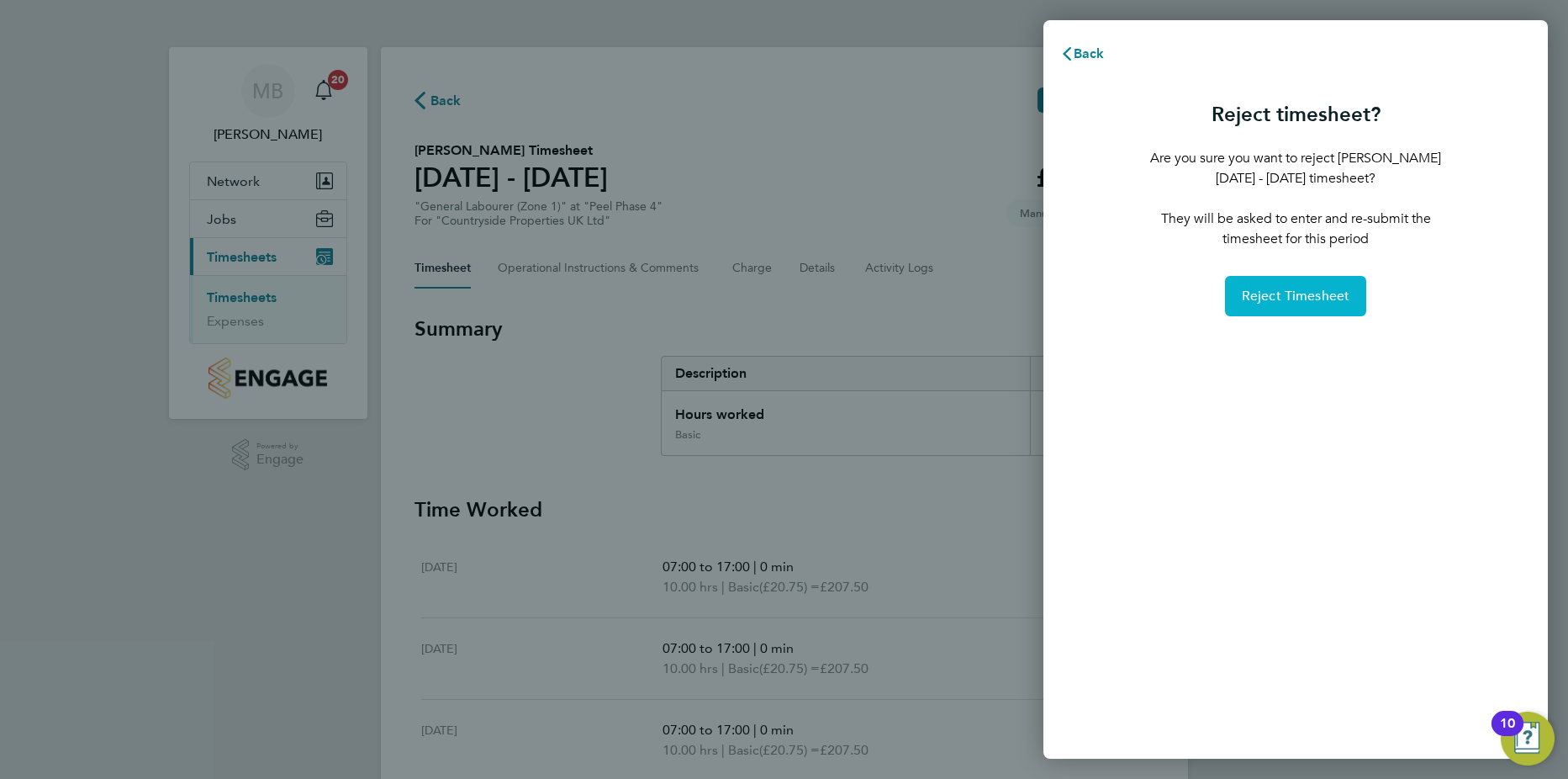
click at [1319, 300] on span "Reject Timesheet" at bounding box center [1296, 296] width 108 height 17
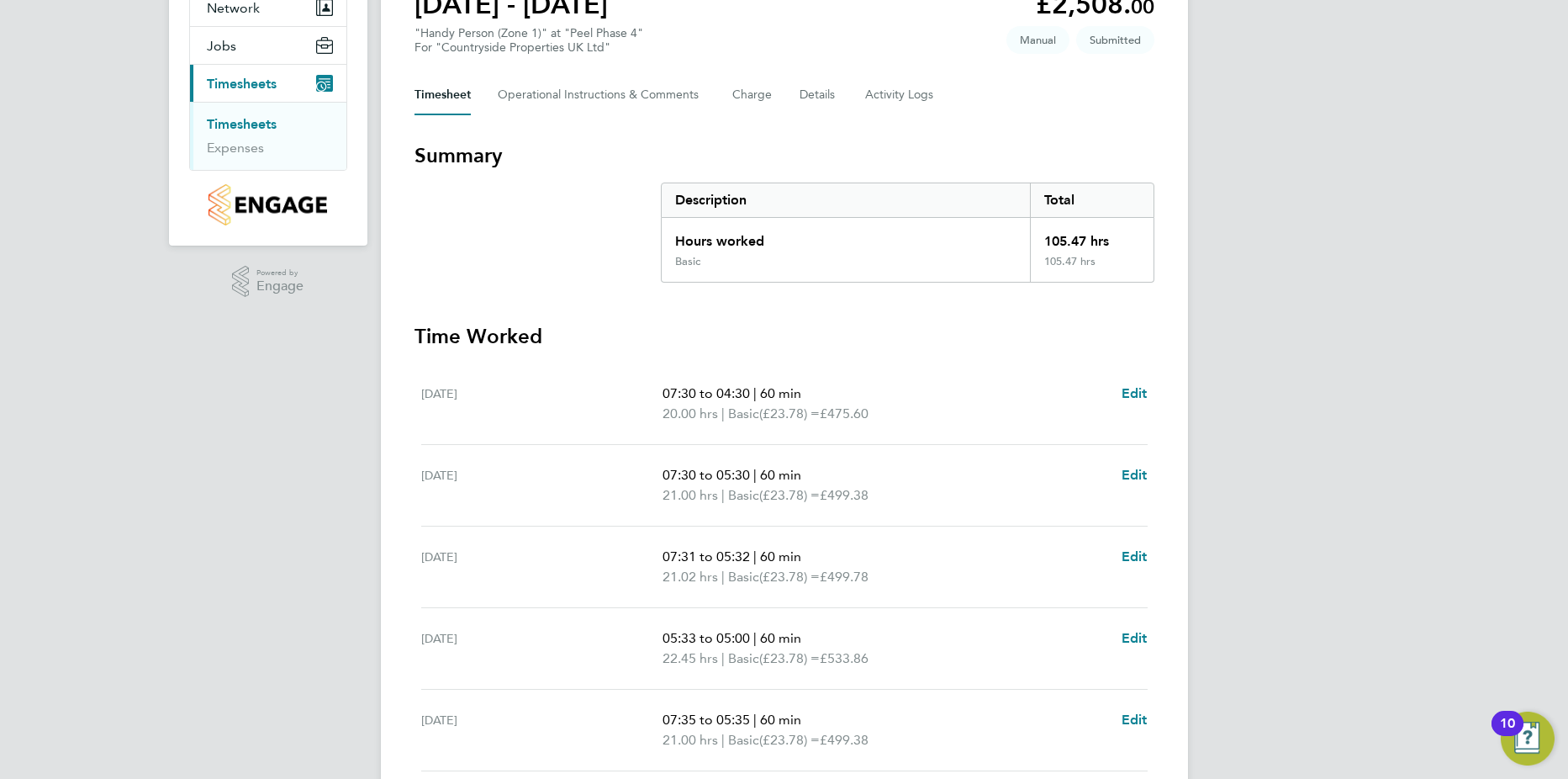
scroll to position [436, 0]
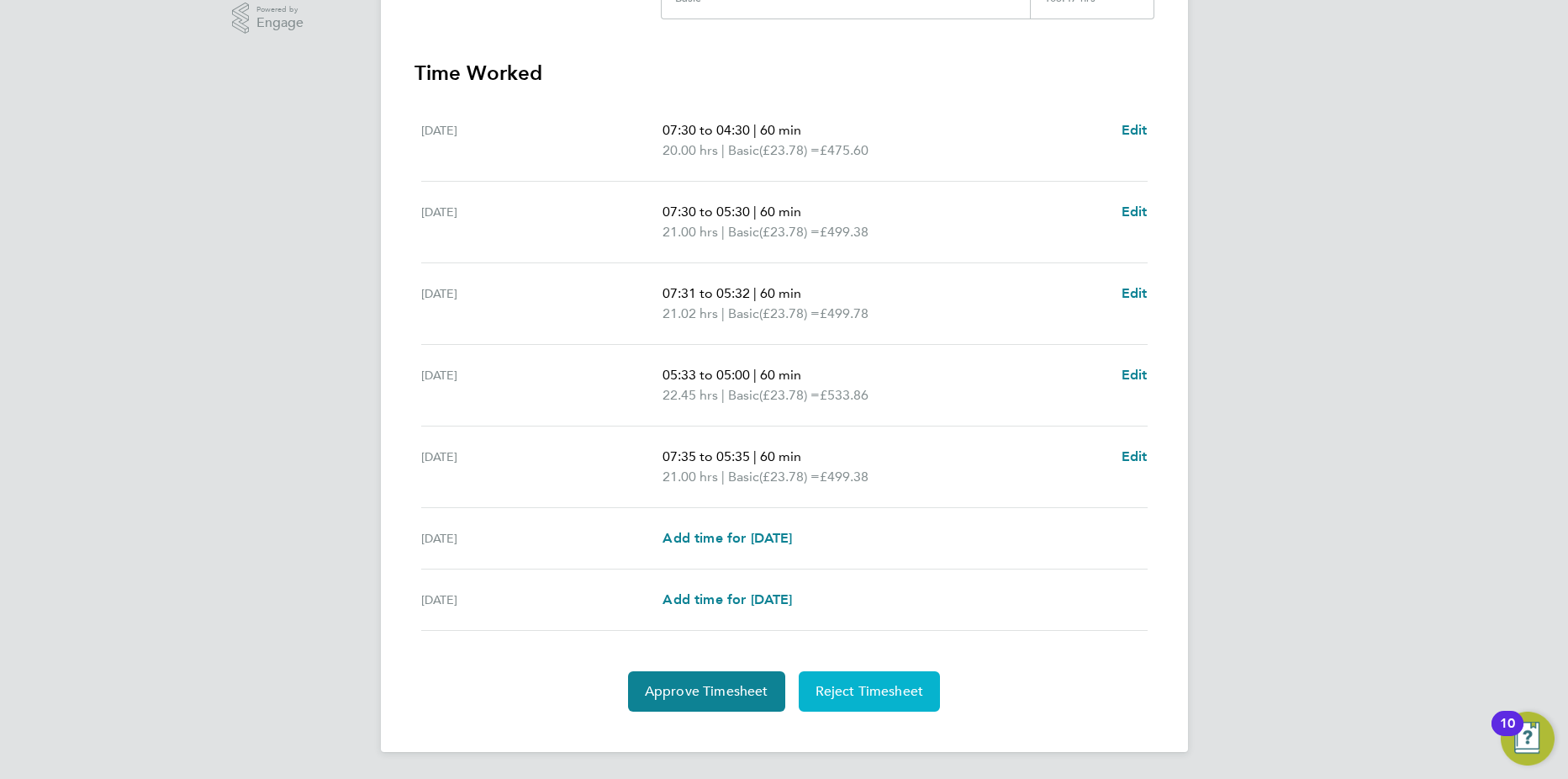
click at [876, 683] on span "Reject Timesheet" at bounding box center [869, 691] width 108 height 17
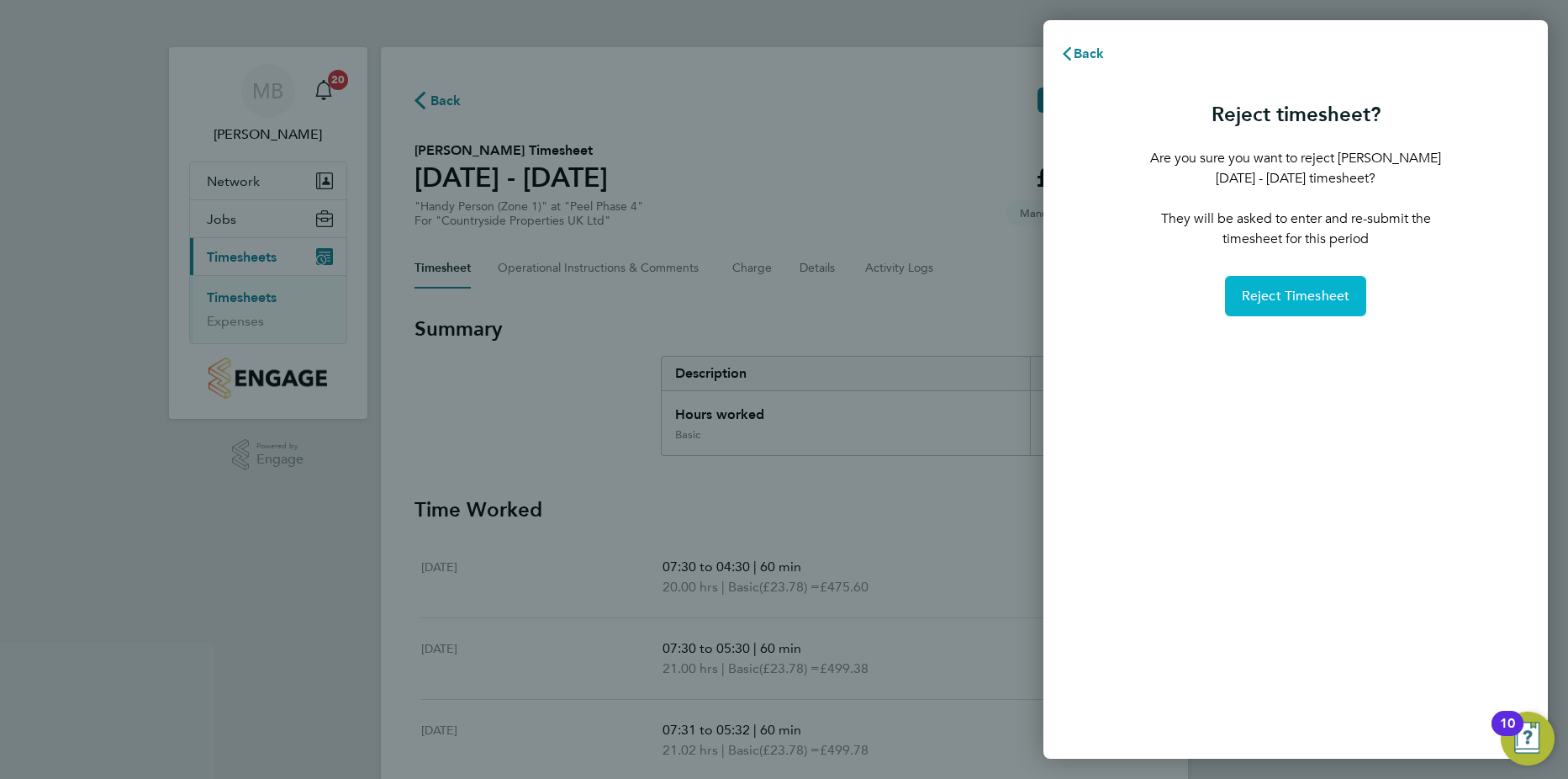
click at [1316, 307] on button "Reject Timesheet" at bounding box center [1296, 296] width 142 height 40
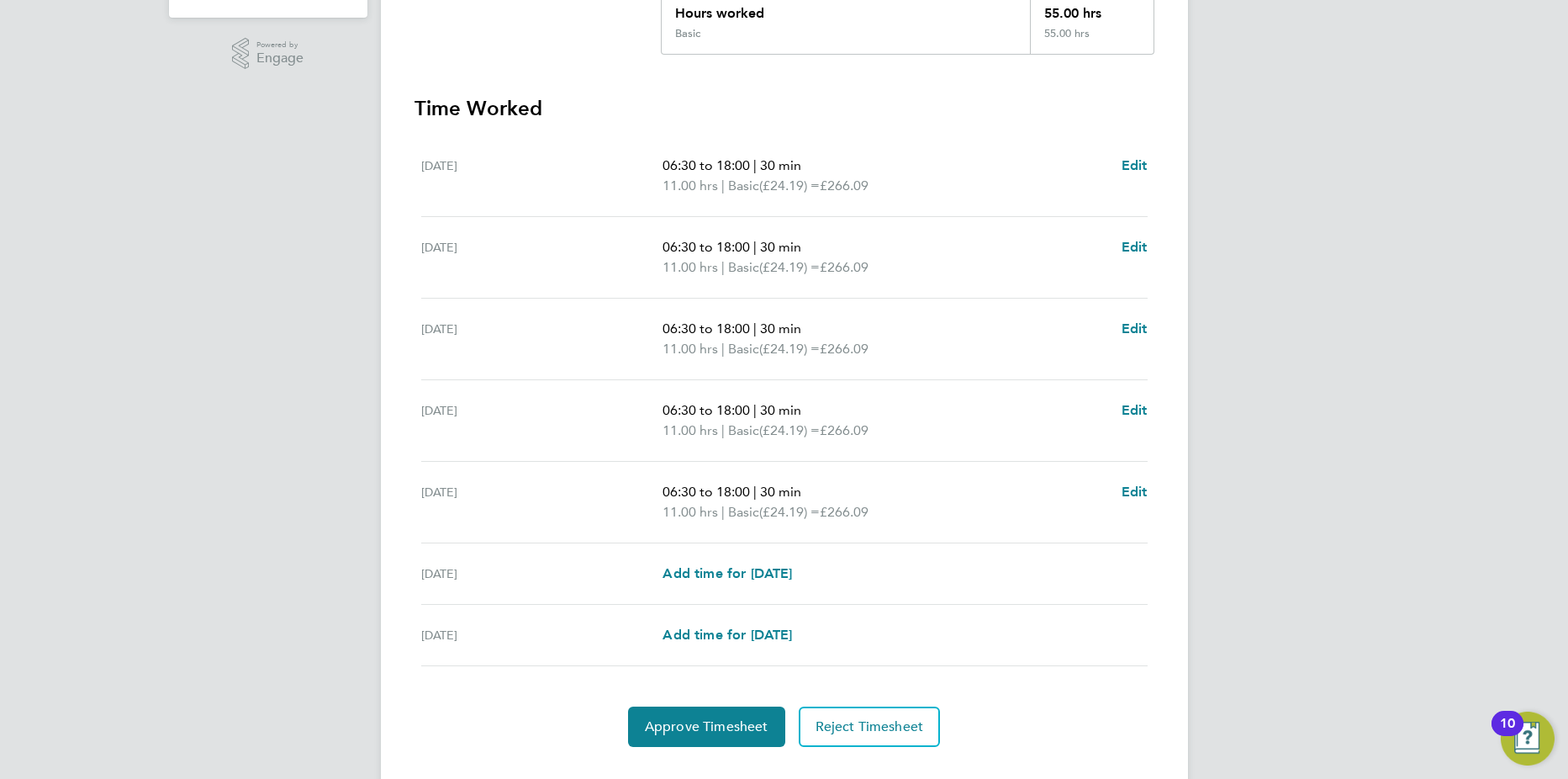
scroll to position [436, 0]
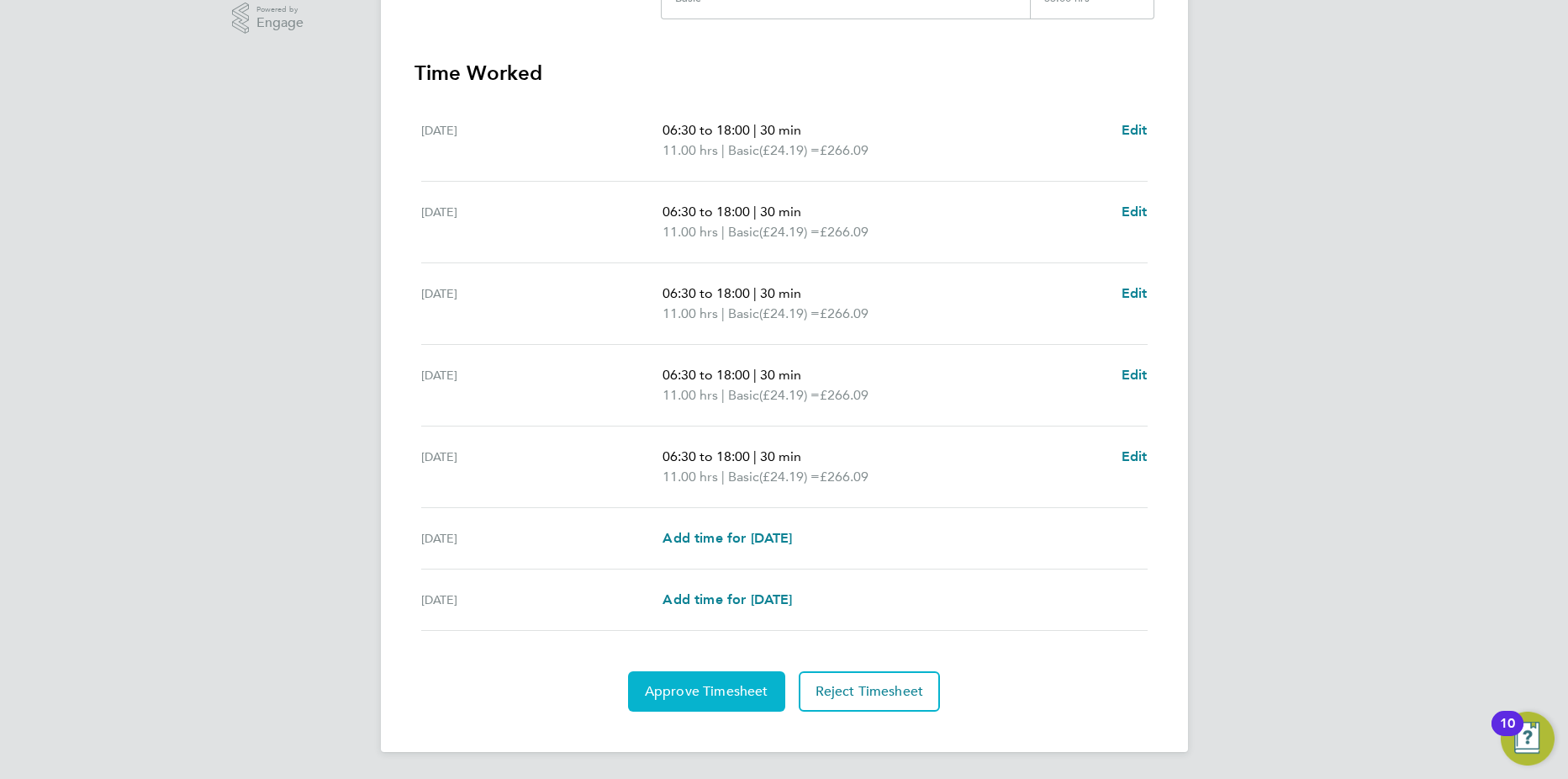
click at [700, 698] on span "Approve Timesheet" at bounding box center [707, 691] width 124 height 17
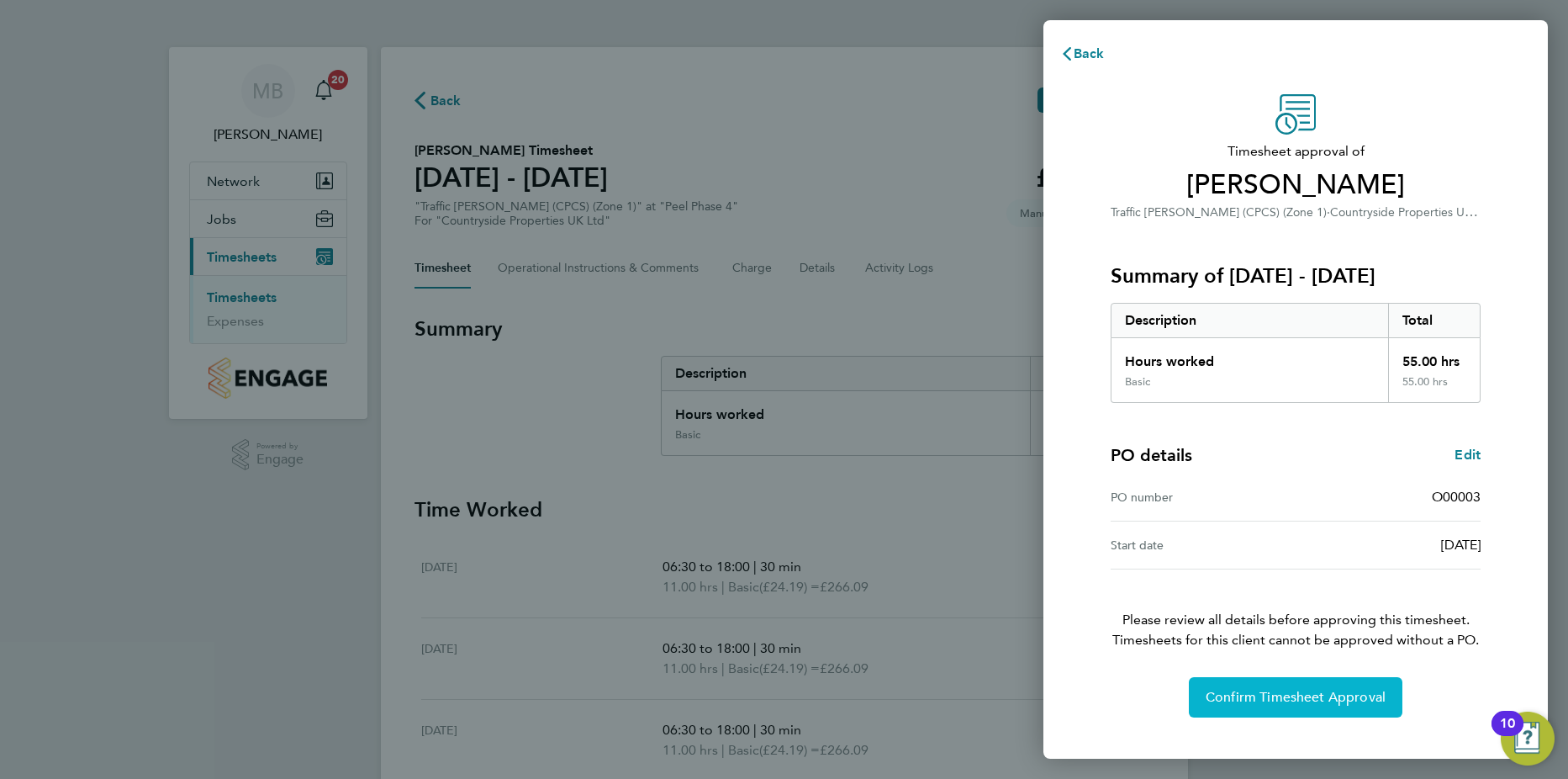
click at [1285, 698] on span "Confirm Timesheet Approval" at bounding box center [1296, 697] width 180 height 17
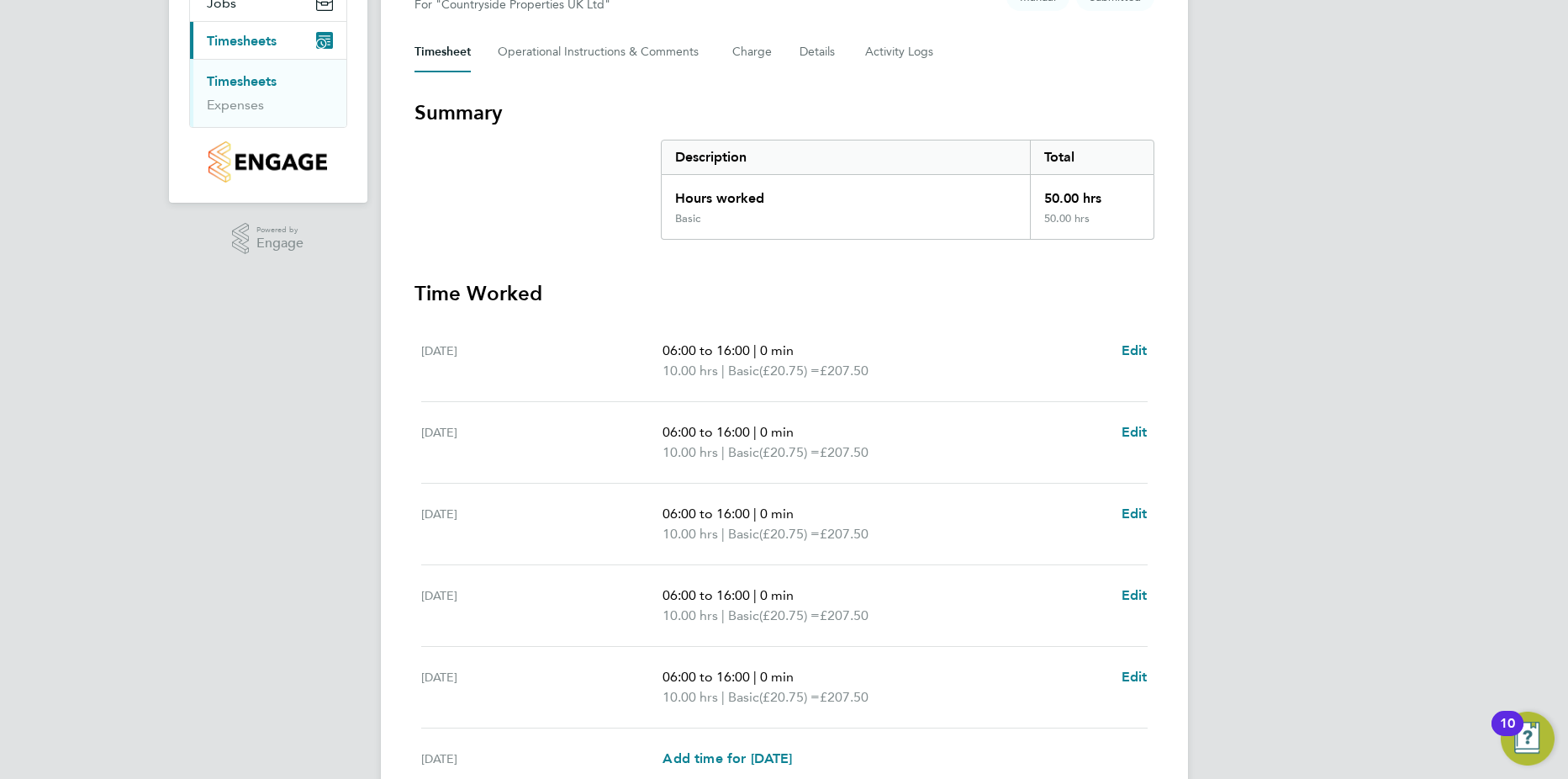
scroll to position [436, 0]
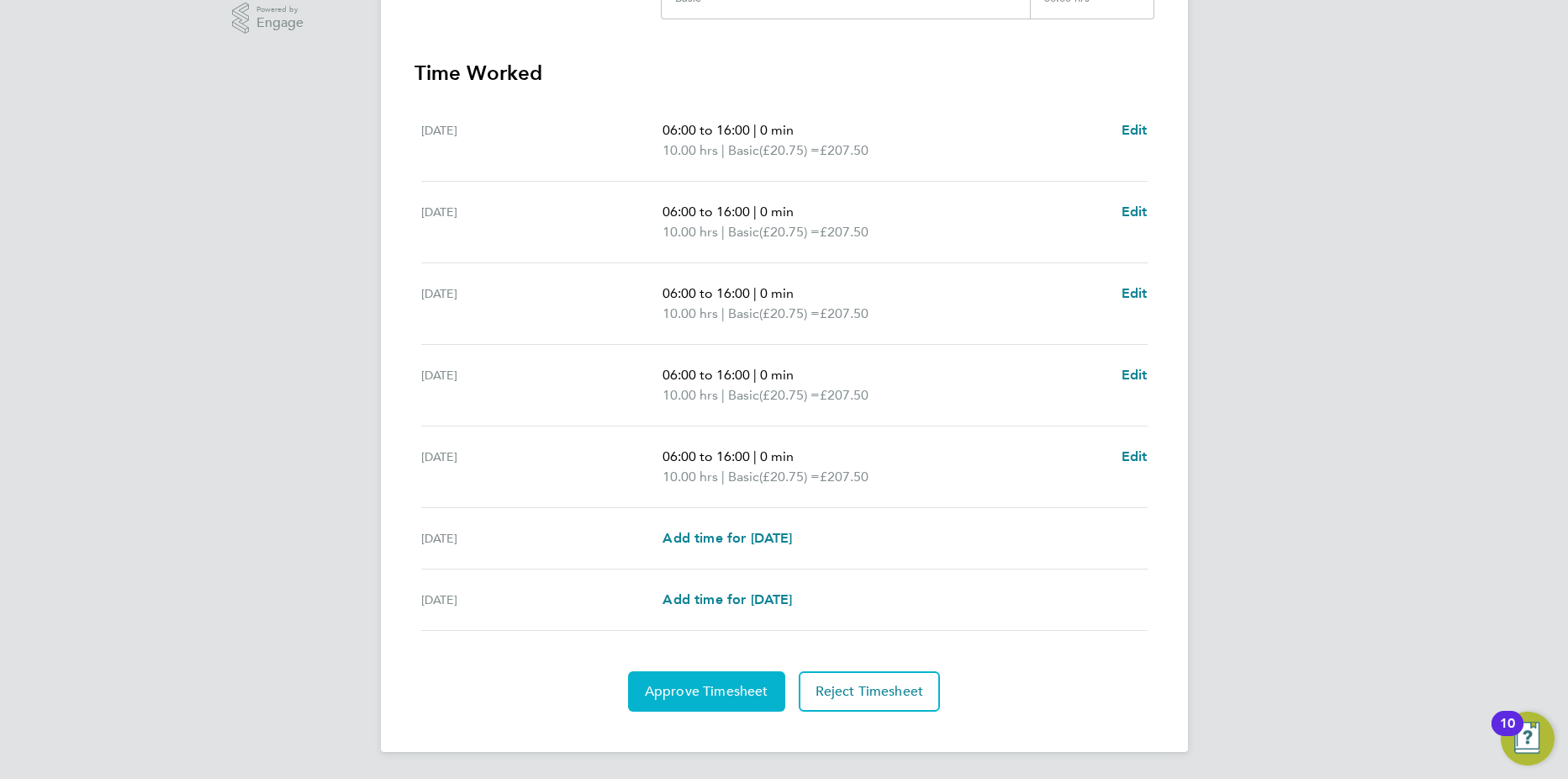
drag, startPoint x: 698, startPoint y: 694, endPoint x: 707, endPoint y: 687, distance: 11.4
click at [698, 694] on span "Approve Timesheet" at bounding box center [707, 691] width 124 height 17
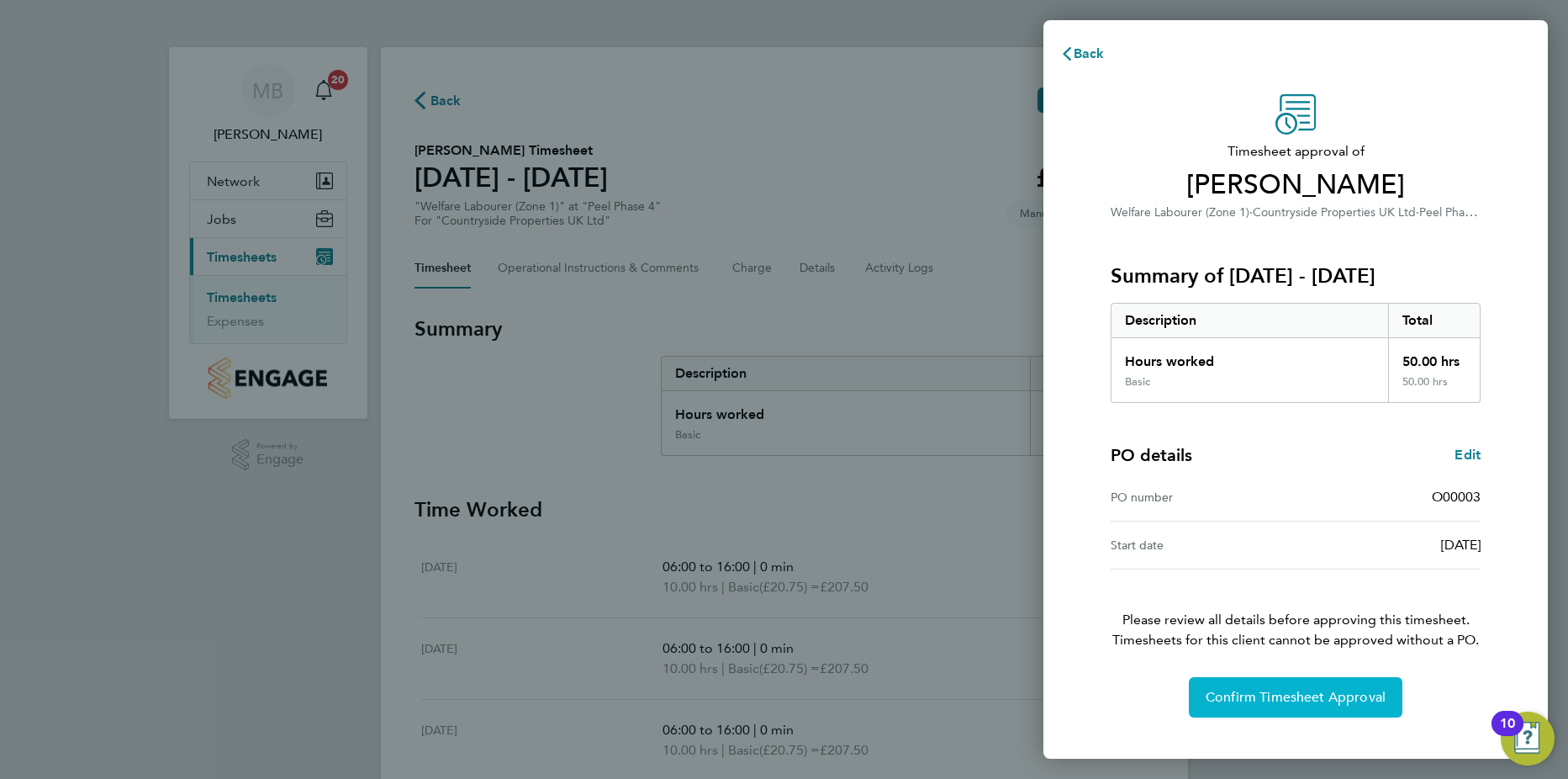
drag, startPoint x: 1278, startPoint y: 700, endPoint x: 1289, endPoint y: 683, distance: 20.2
click at [1278, 699] on span "Confirm Timesheet Approval" at bounding box center [1296, 697] width 180 height 17
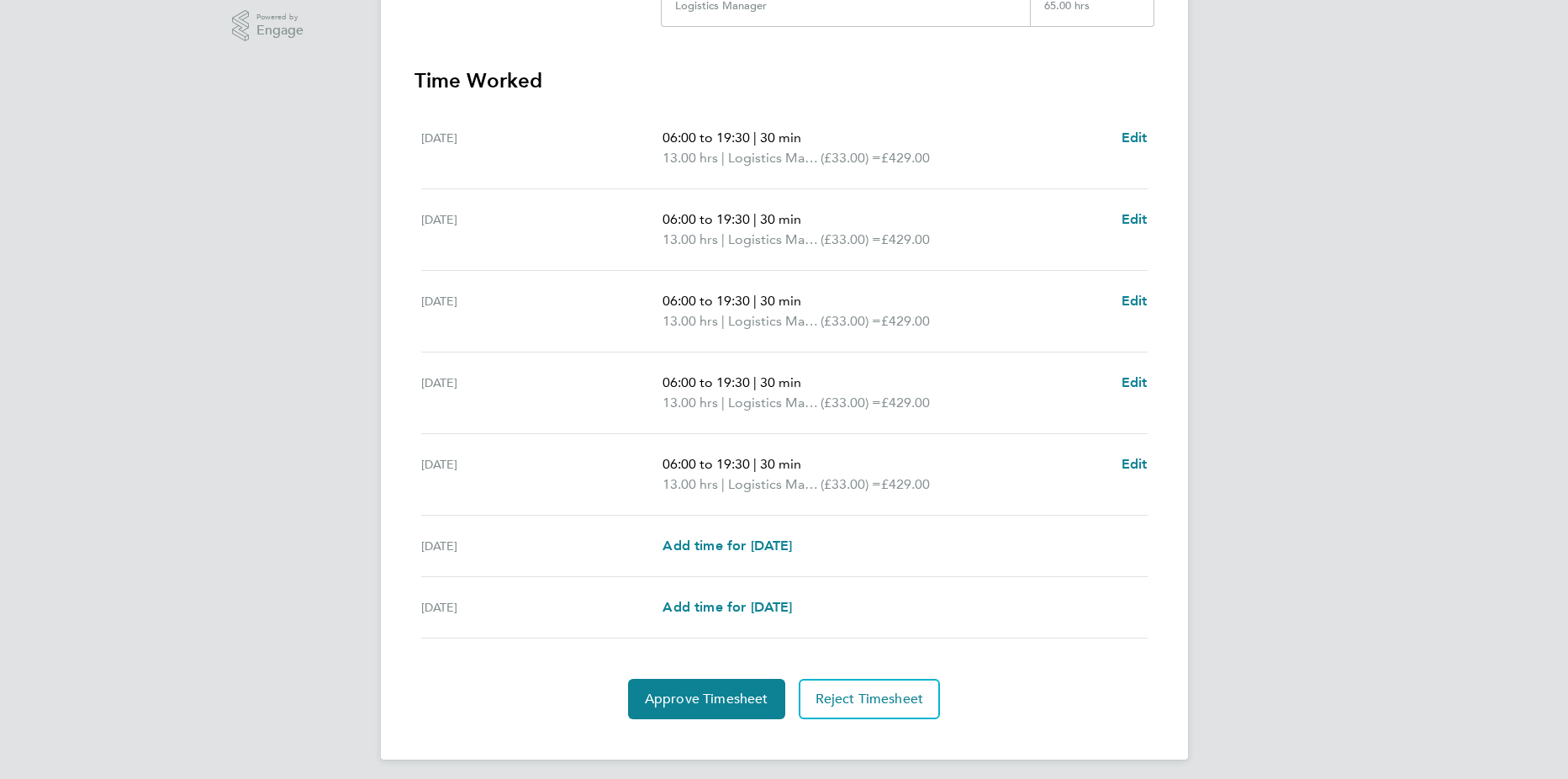
scroll to position [436, 0]
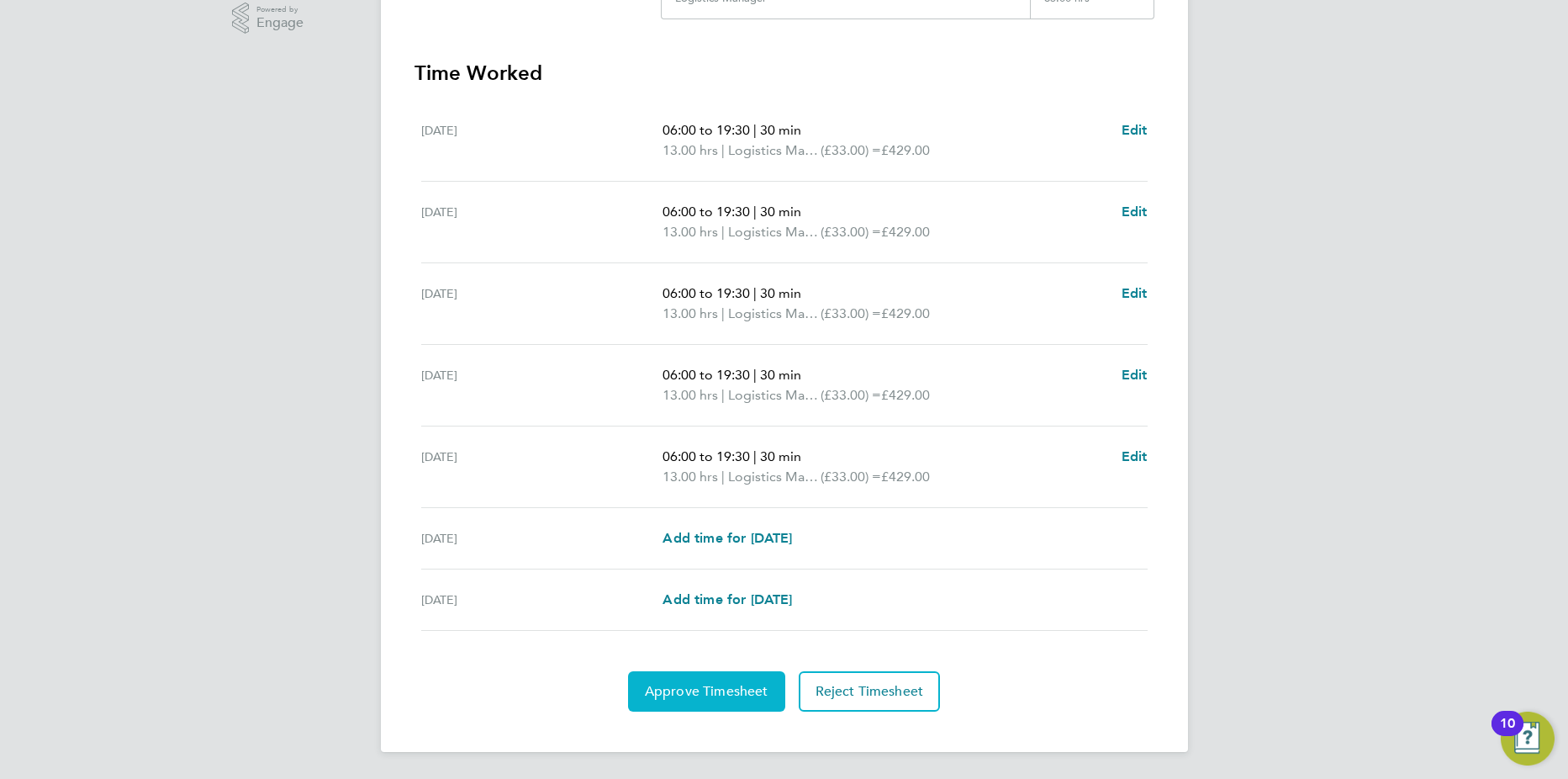
click at [721, 696] on span "Approve Timesheet" at bounding box center [707, 691] width 124 height 17
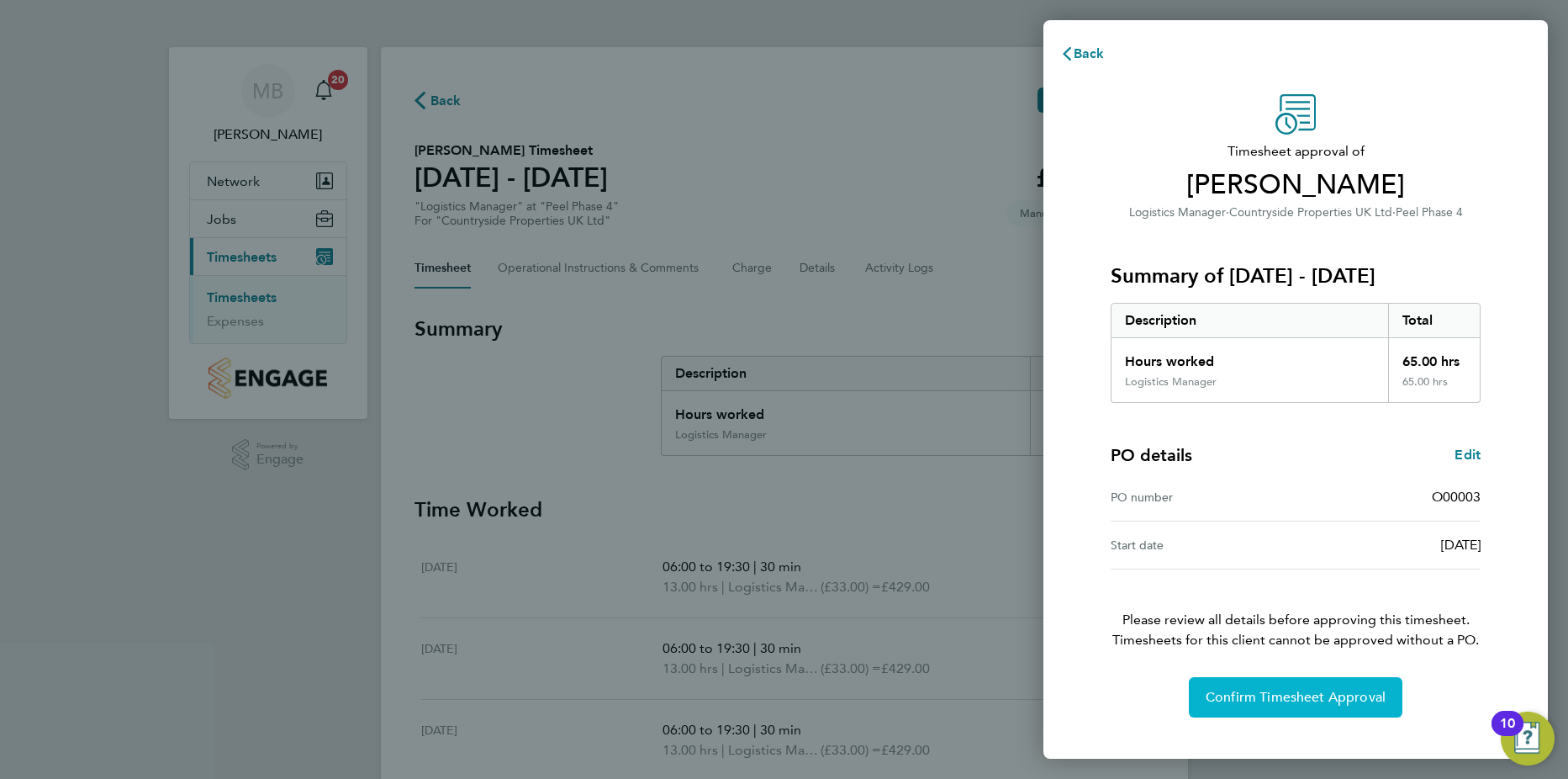
drag, startPoint x: 1282, startPoint y: 694, endPoint x: 1335, endPoint y: 670, distance: 58.2
click at [1282, 692] on span "Confirm Timesheet Approval" at bounding box center [1296, 697] width 180 height 17
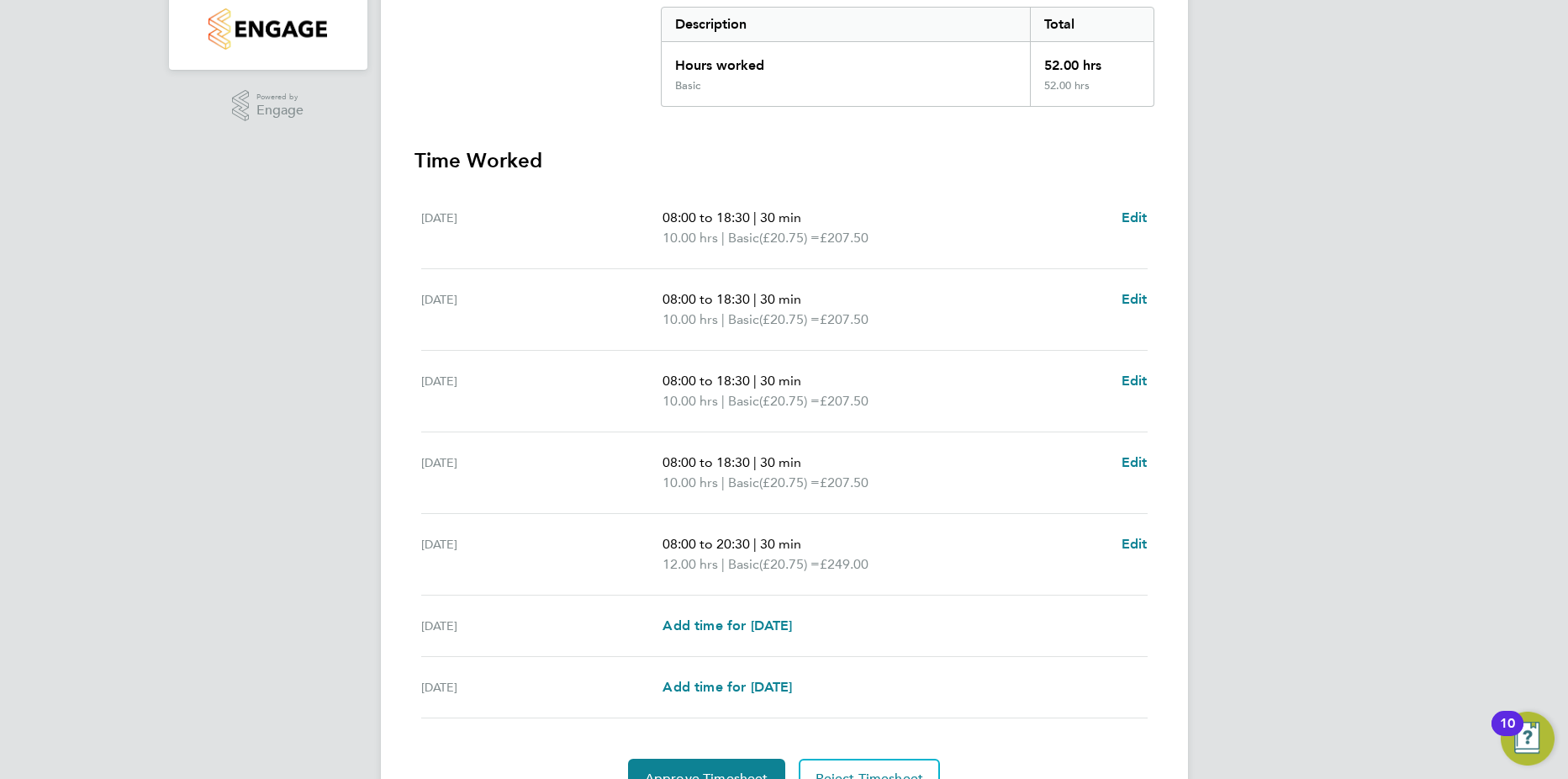
scroll to position [436, 0]
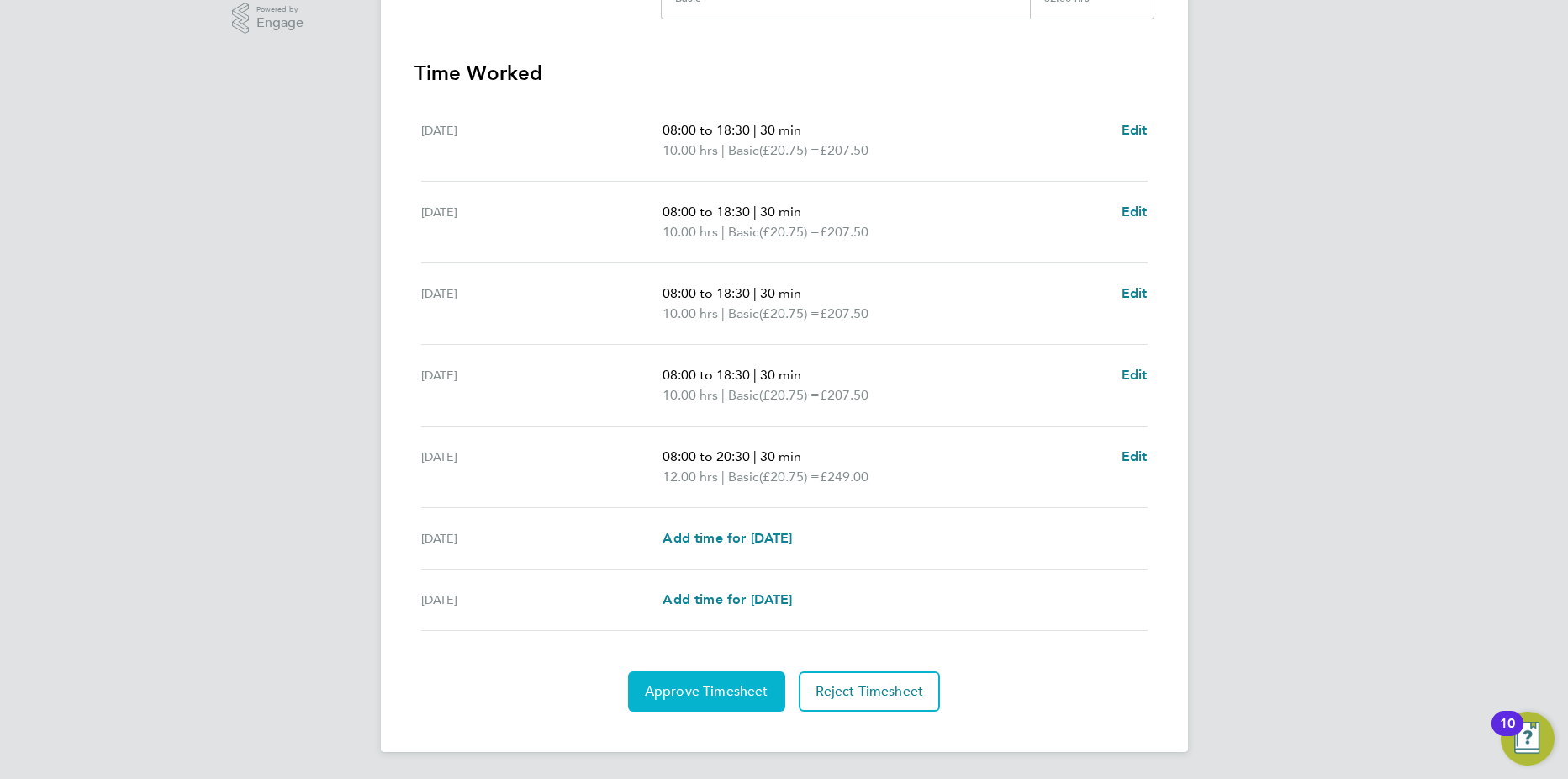
click at [685, 700] on button "Approve Timesheet" at bounding box center [706, 691] width 157 height 40
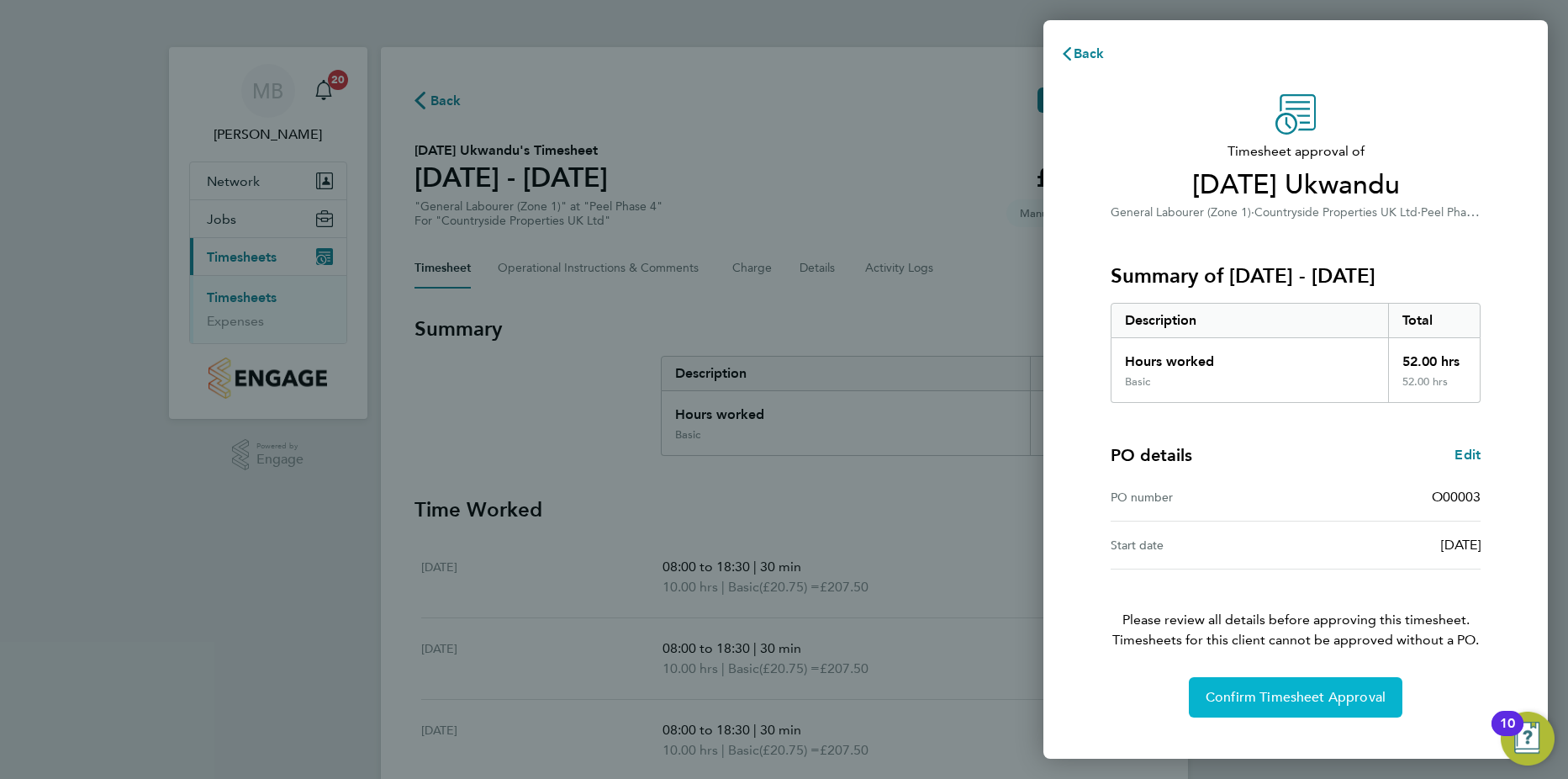
click at [1303, 696] on span "Confirm Timesheet Approval" at bounding box center [1296, 697] width 180 height 17
